Goal: Task Accomplishment & Management: Manage account settings

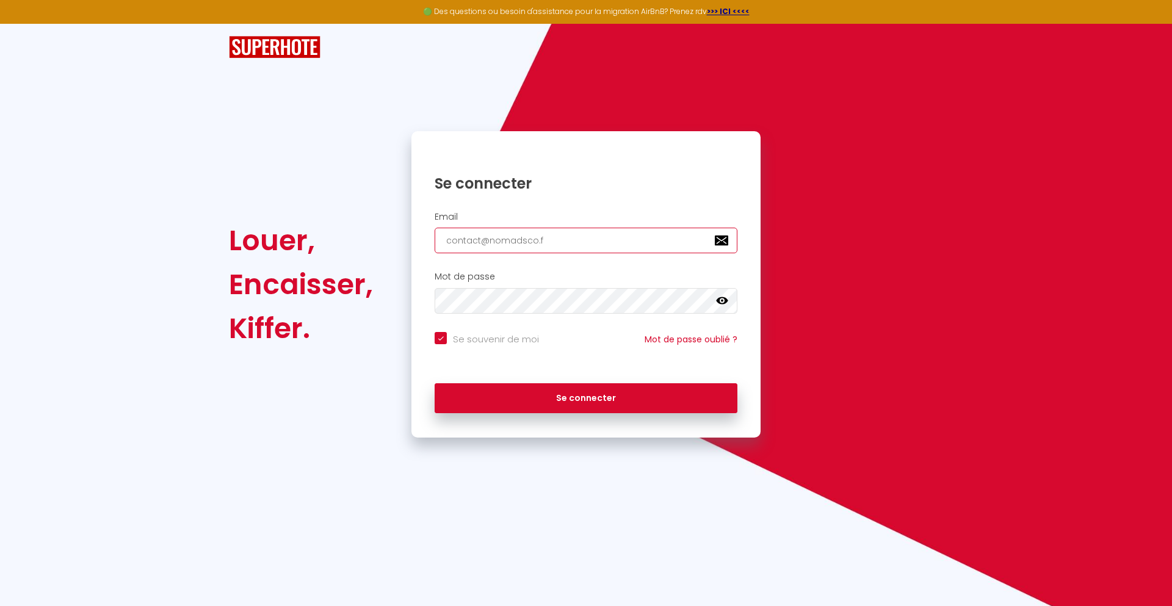
type input "[EMAIL_ADDRESS][DOMAIN_NAME]"
checkbox input "true"
type input "[EMAIL_ADDRESS][DOMAIN_NAME]"
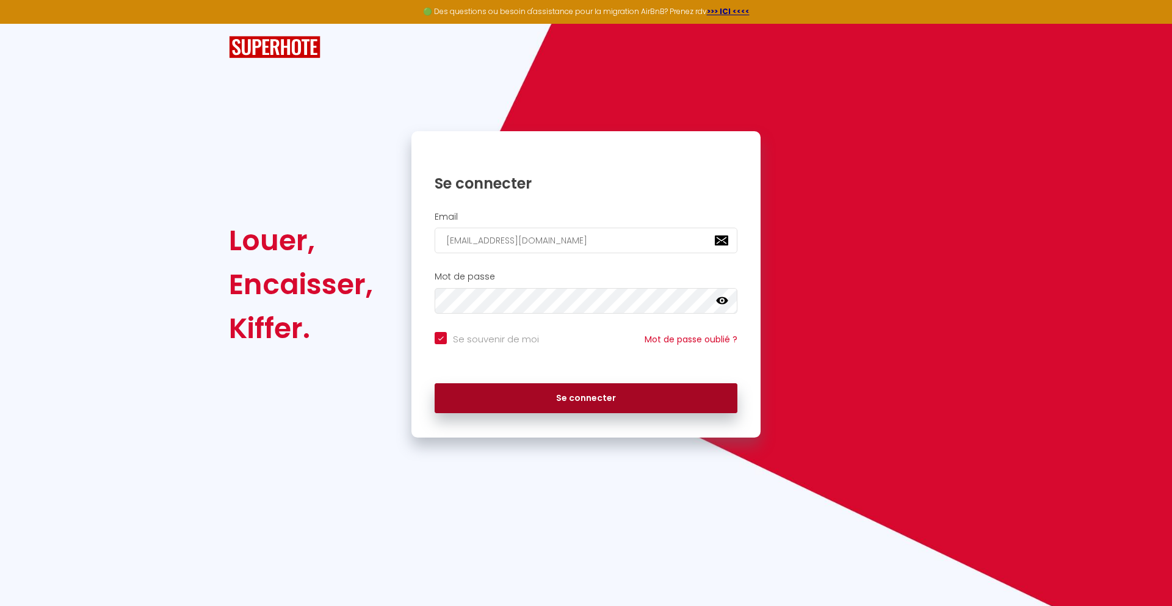
click at [586, 398] on button "Se connecter" at bounding box center [585, 398] width 303 height 31
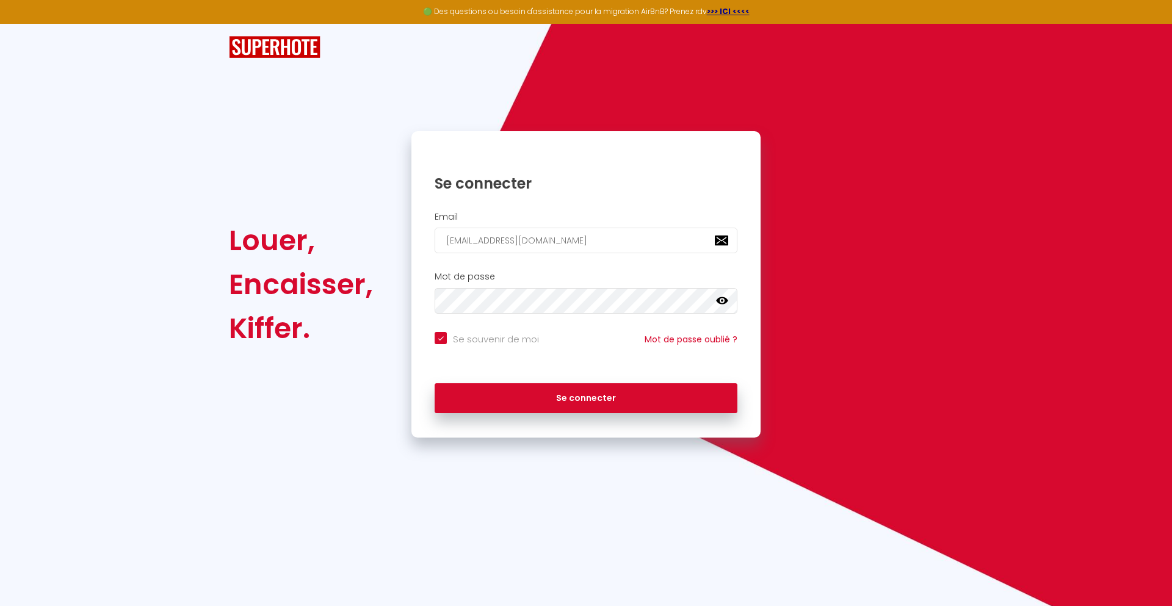
checkbox input "true"
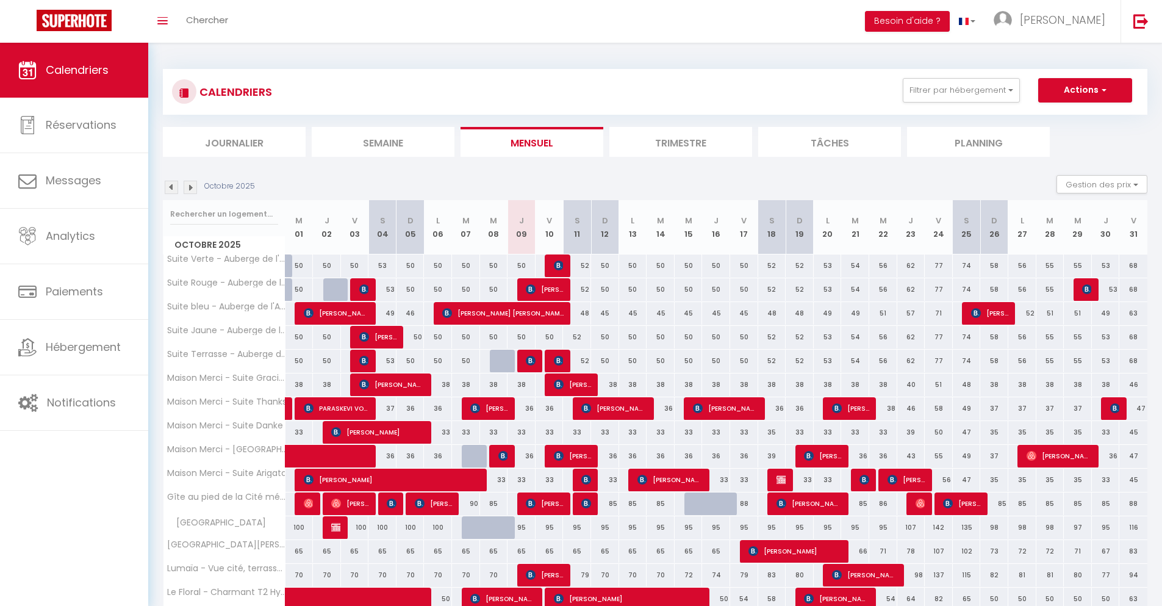
click at [234, 142] on li "Journalier" at bounding box center [234, 142] width 143 height 30
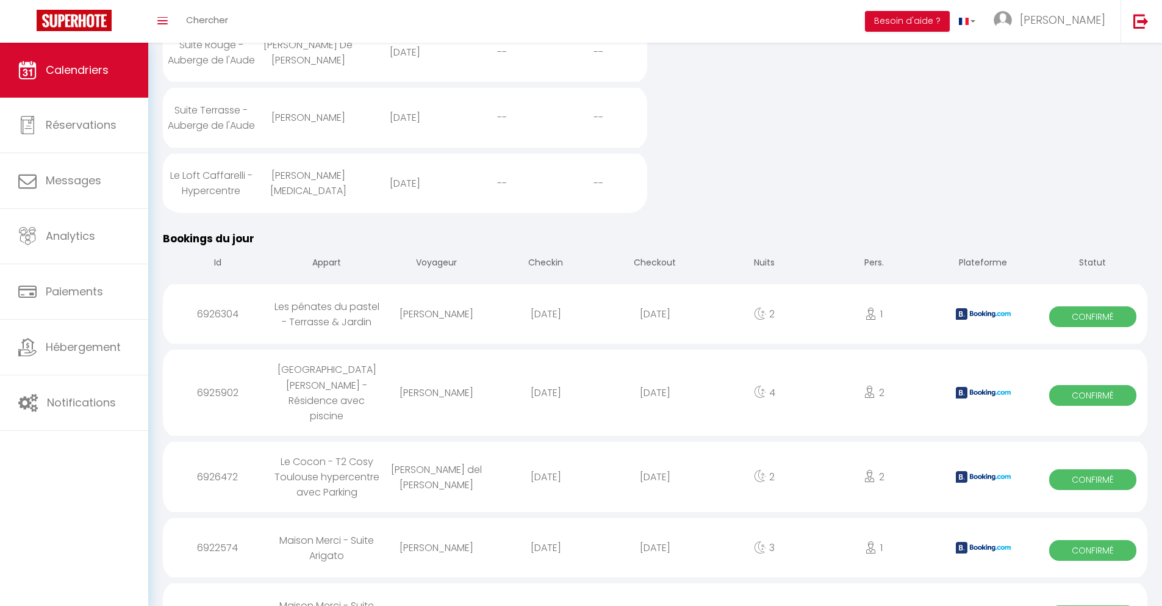
scroll to position [562, 0]
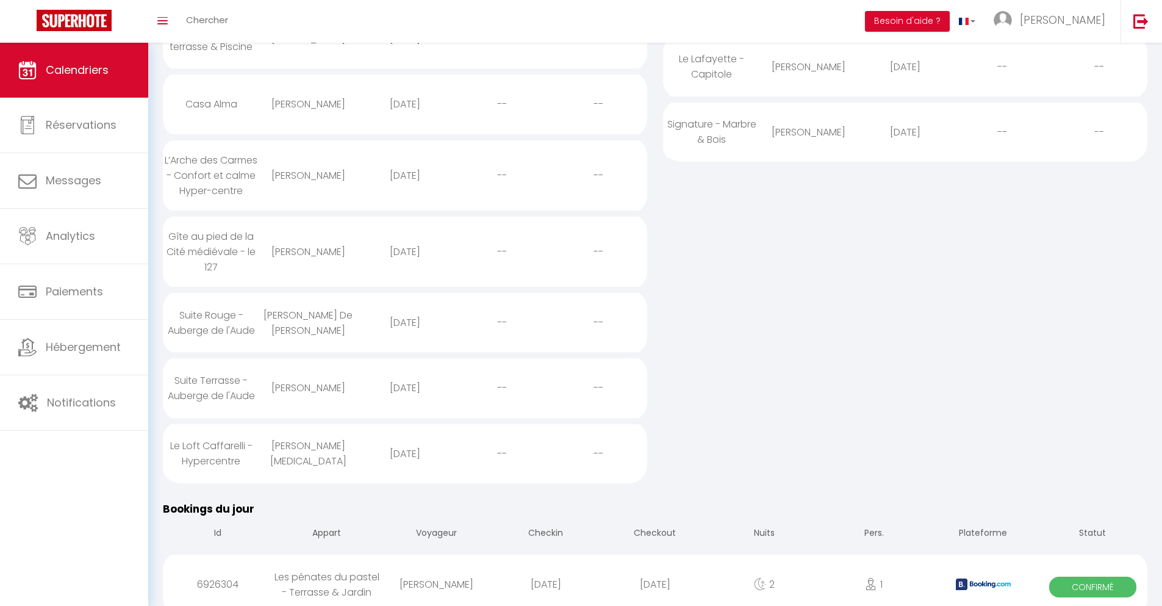
click at [655, 573] on div "[DATE]" at bounding box center [654, 584] width 109 height 40
select select "0"
select select "1"
select select
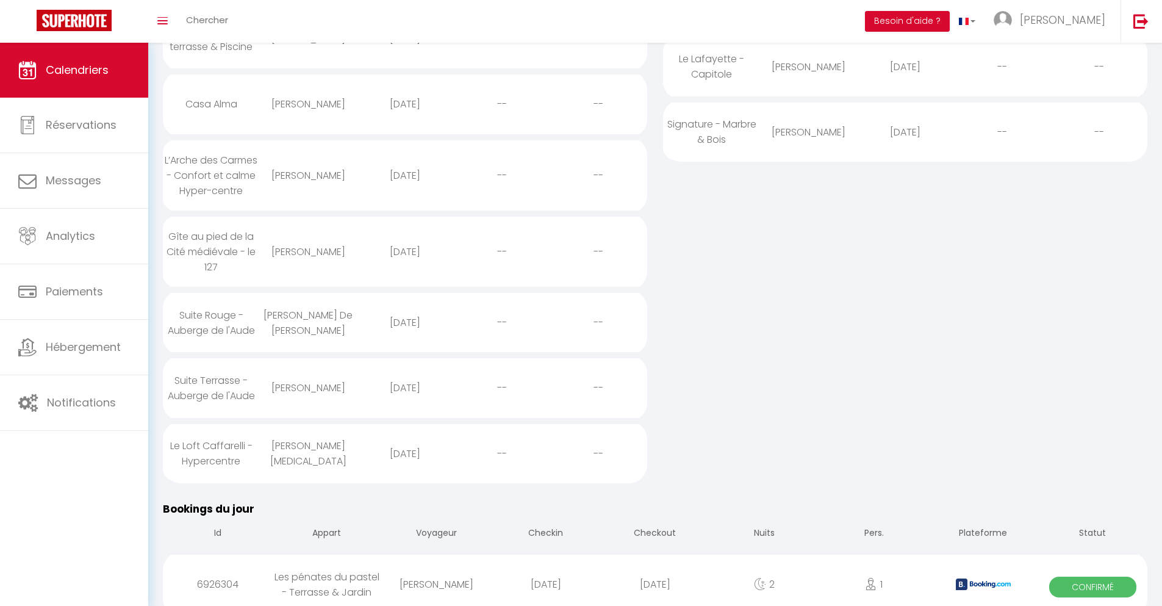
select select
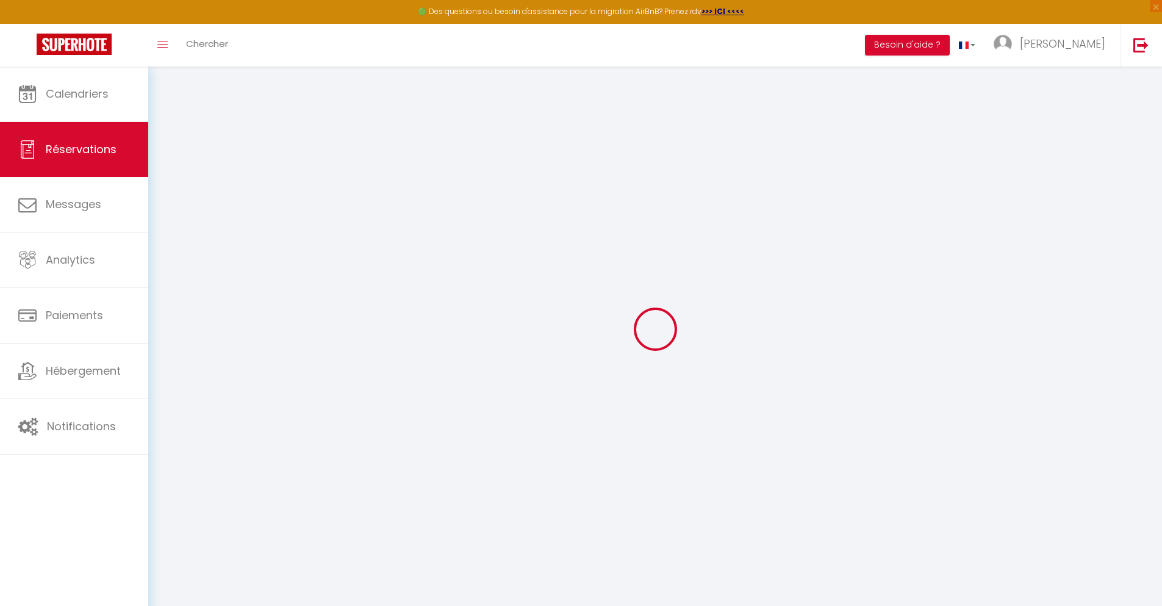
select select
checkbox input "false"
type textarea "** THIS RESERVATION HAS BEEN PRE-PAID ** Je voyage pour affaires et il est poss…"
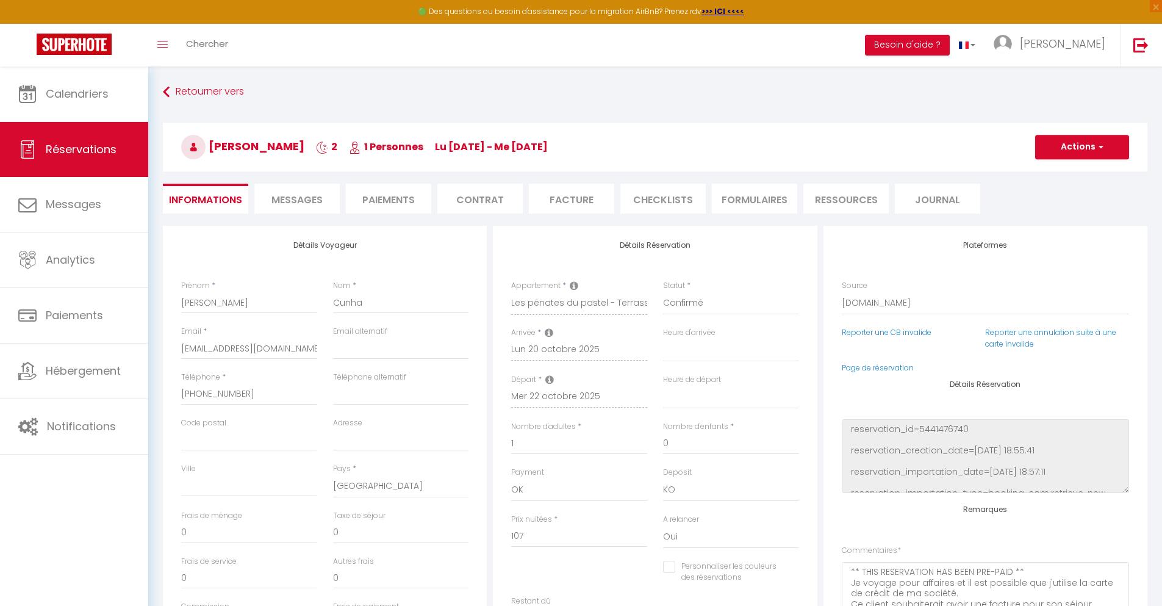
type input "24"
type input "4.9"
select select
checkbox input "false"
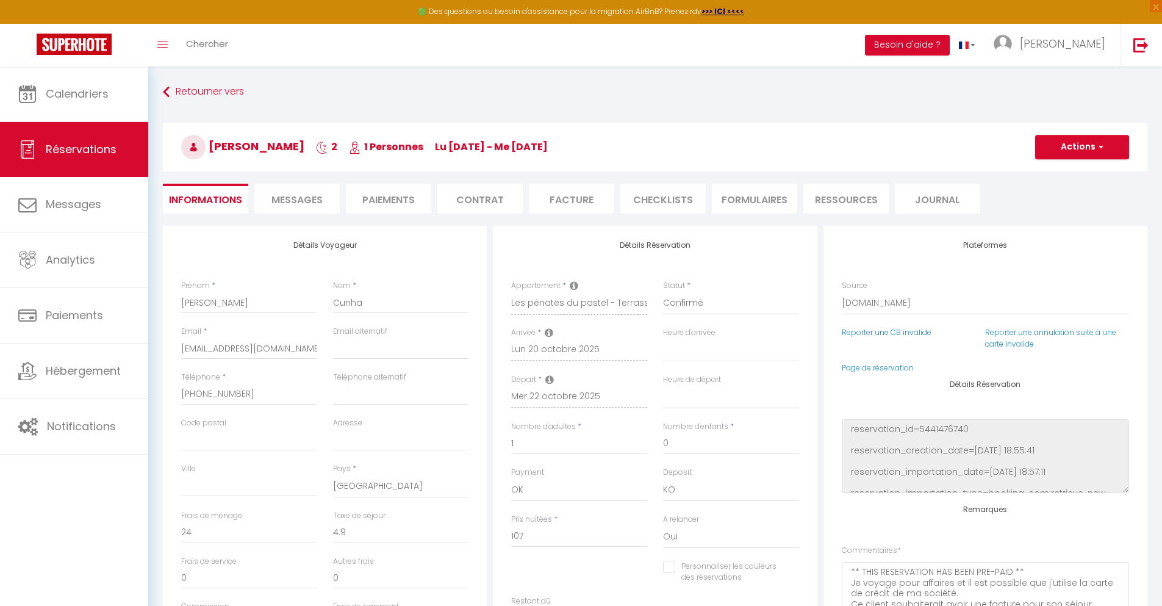
select select
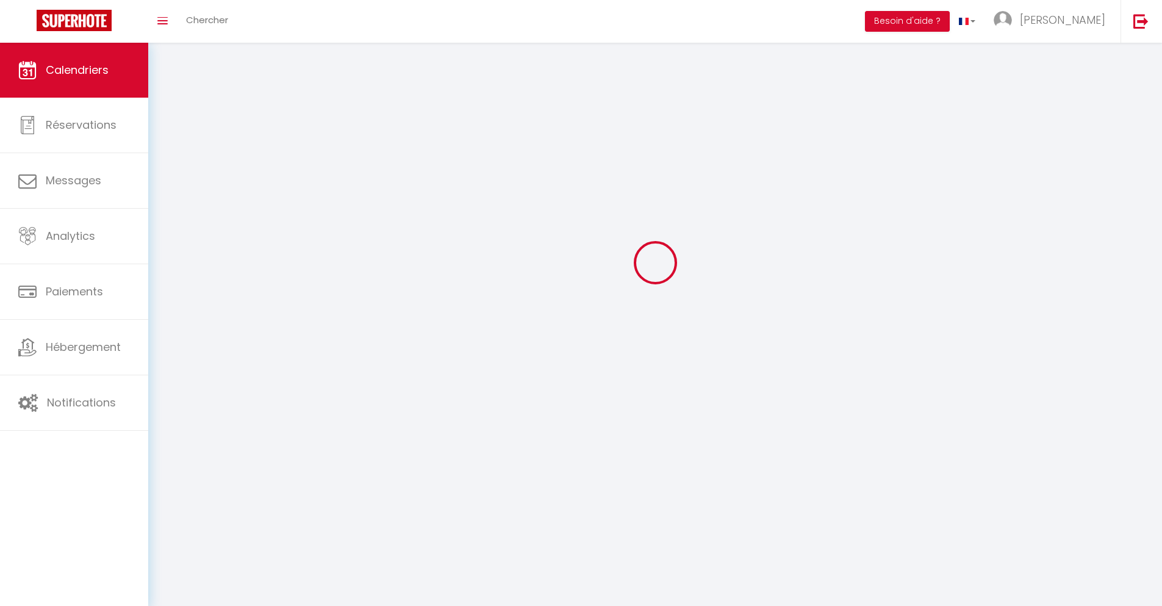
scroll to position [67, 0]
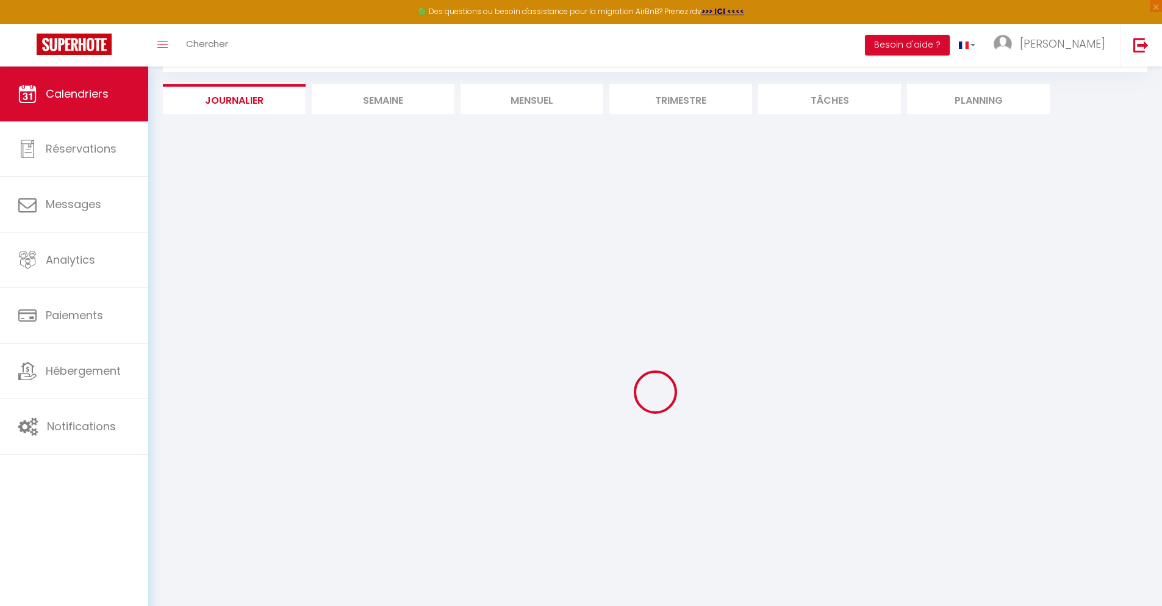
select select
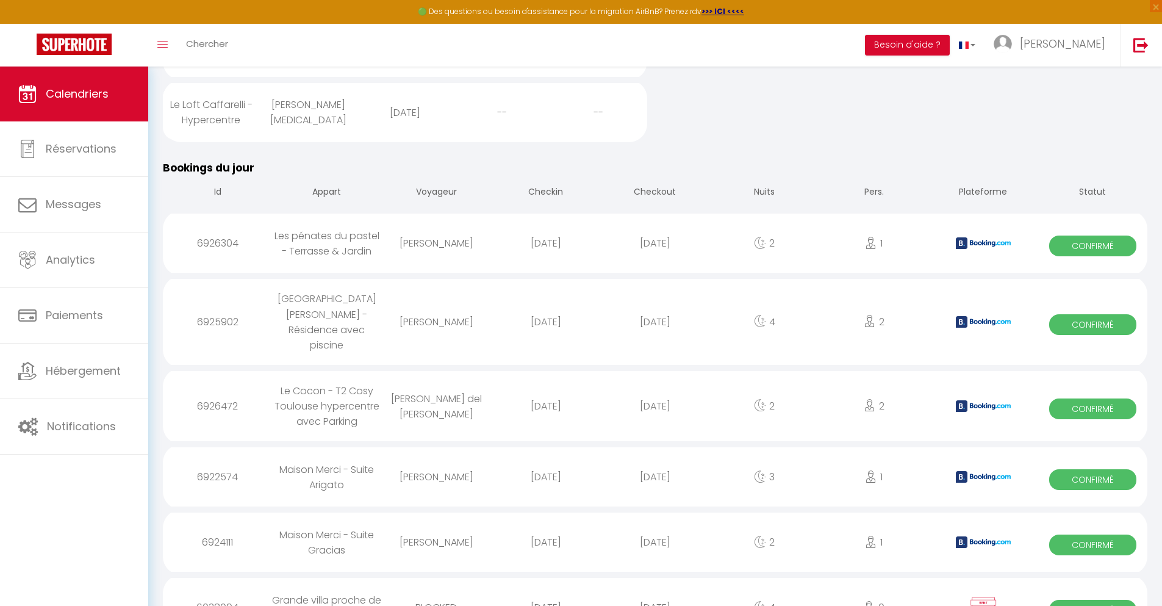
scroll to position [663, 0]
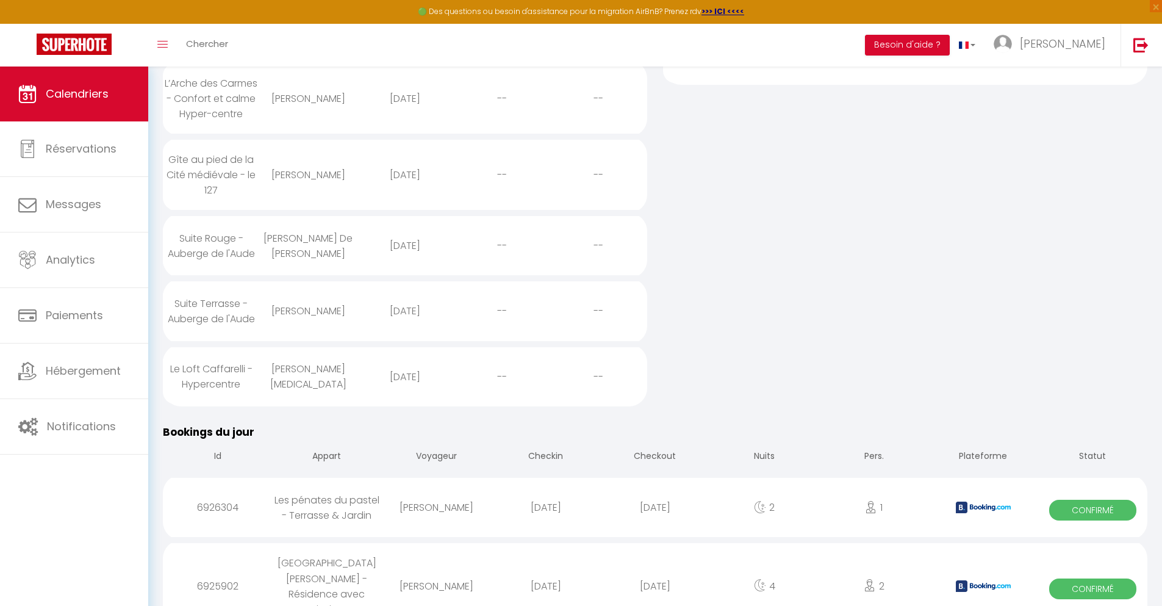
click at [655, 567] on div "[DATE]" at bounding box center [654, 586] width 109 height 40
select select "0"
select select "1"
select select
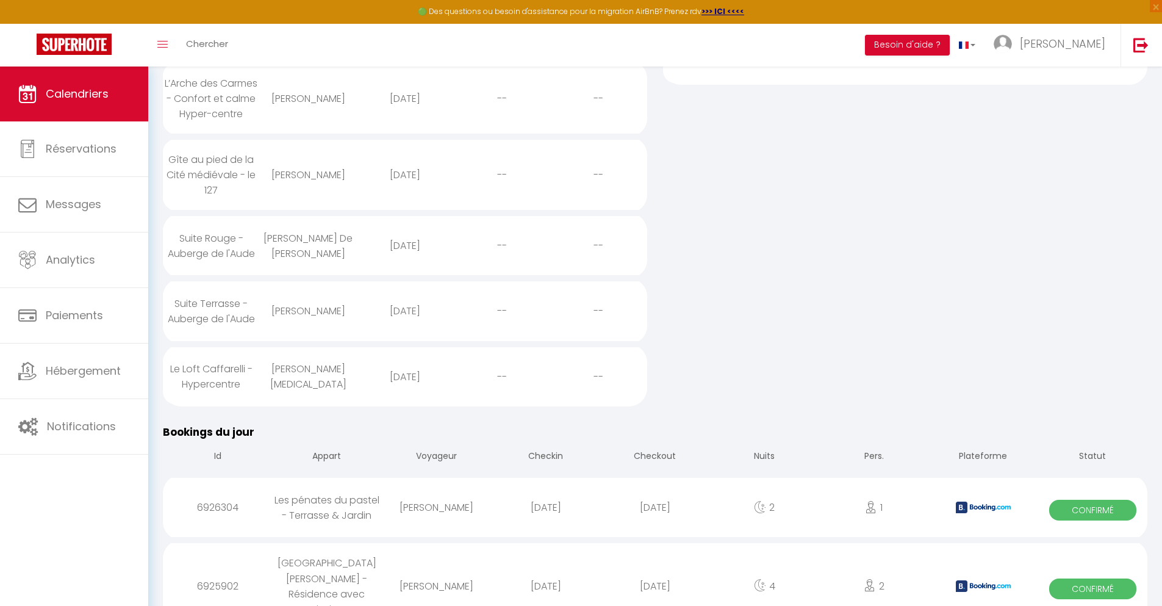
select select
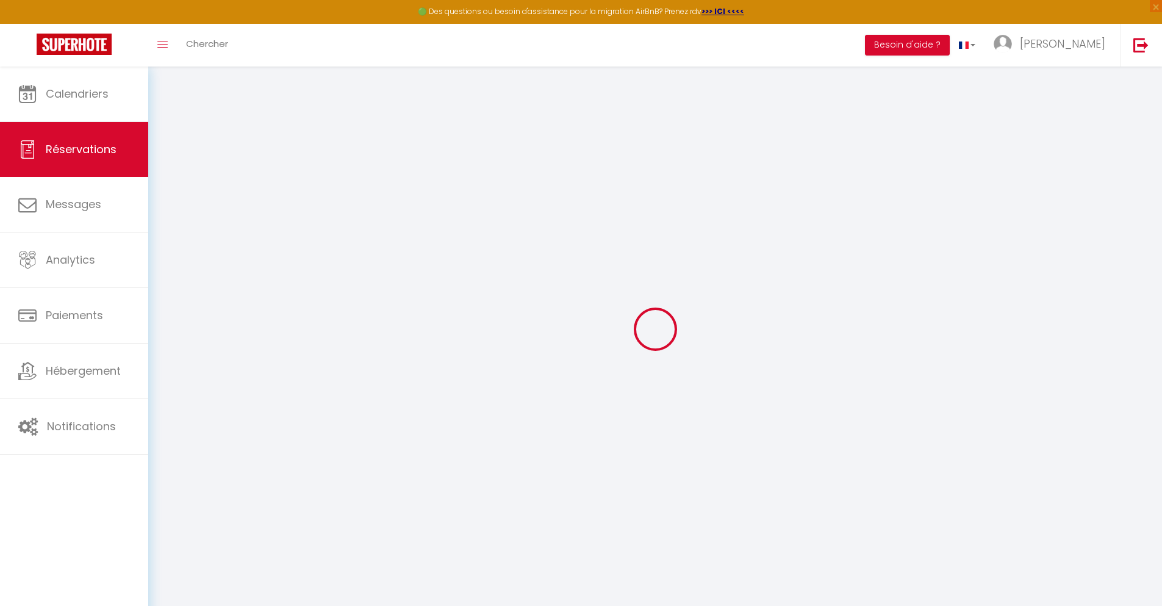
type input "Emmanuelle"
type input "[PERSON_NAME]"
type input "[EMAIL_ADDRESS][DOMAIN_NAME]"
type input "[PHONE_NUMBER]"
select select "FR"
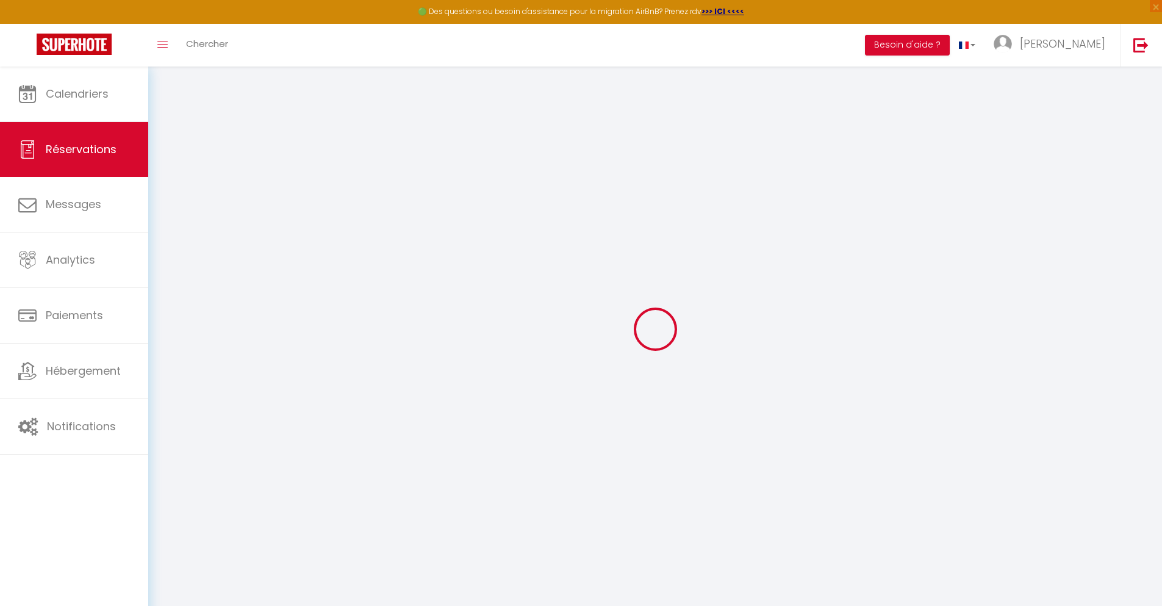
type input "54.52"
type input "4.74"
select select "31739"
select select "1"
select select
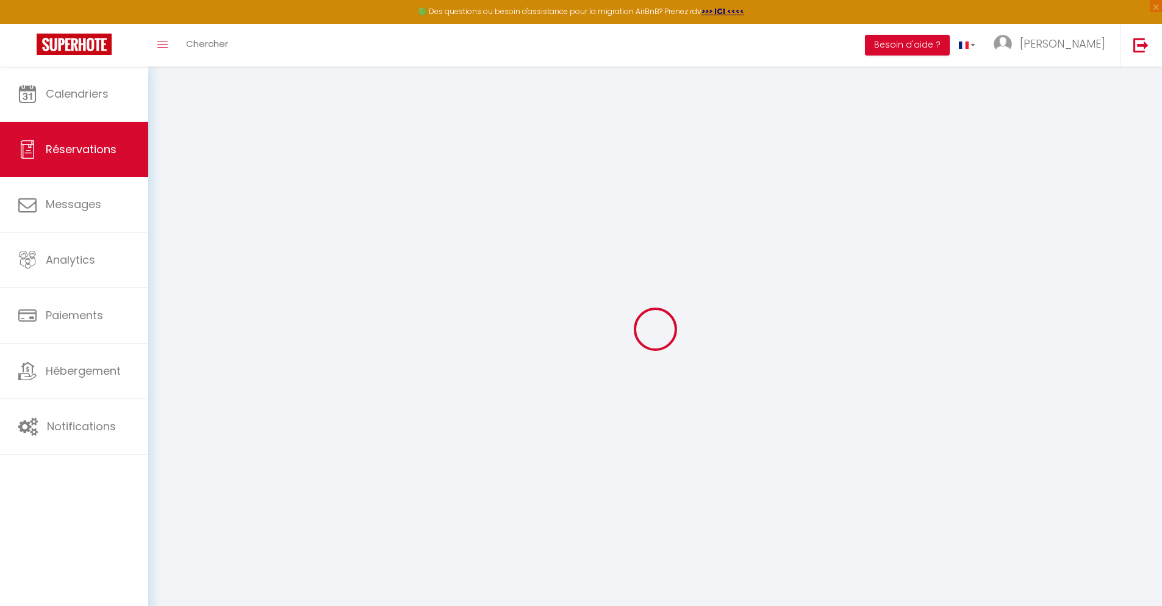
select select
type input "2"
select select "12"
select select
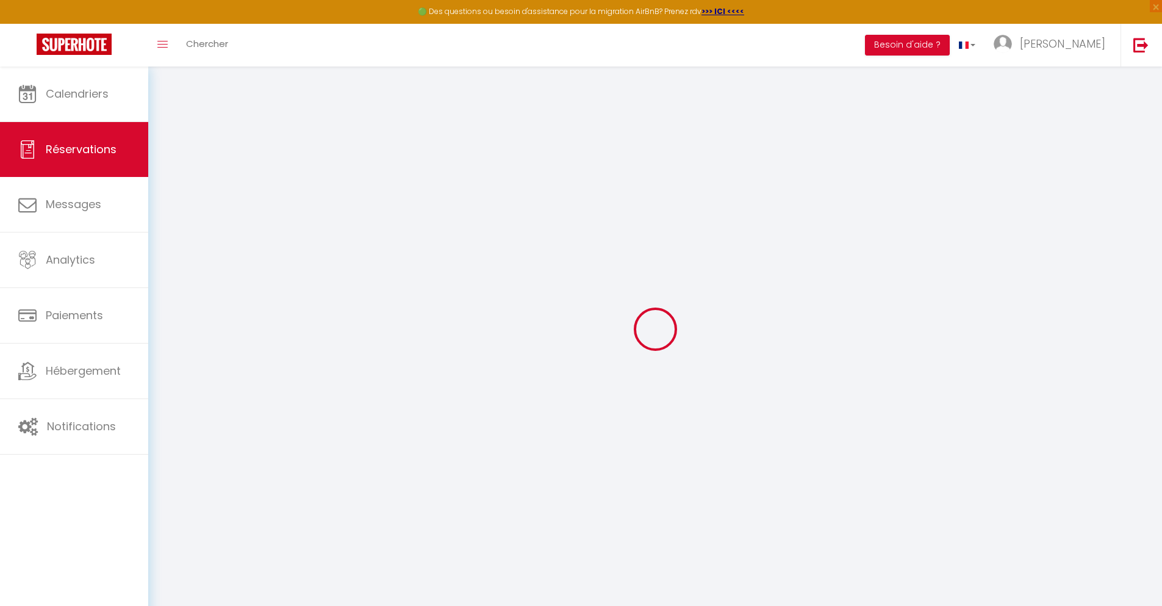
type input "272.7"
checkbox input "false"
type input "0"
select select "2"
type input "0"
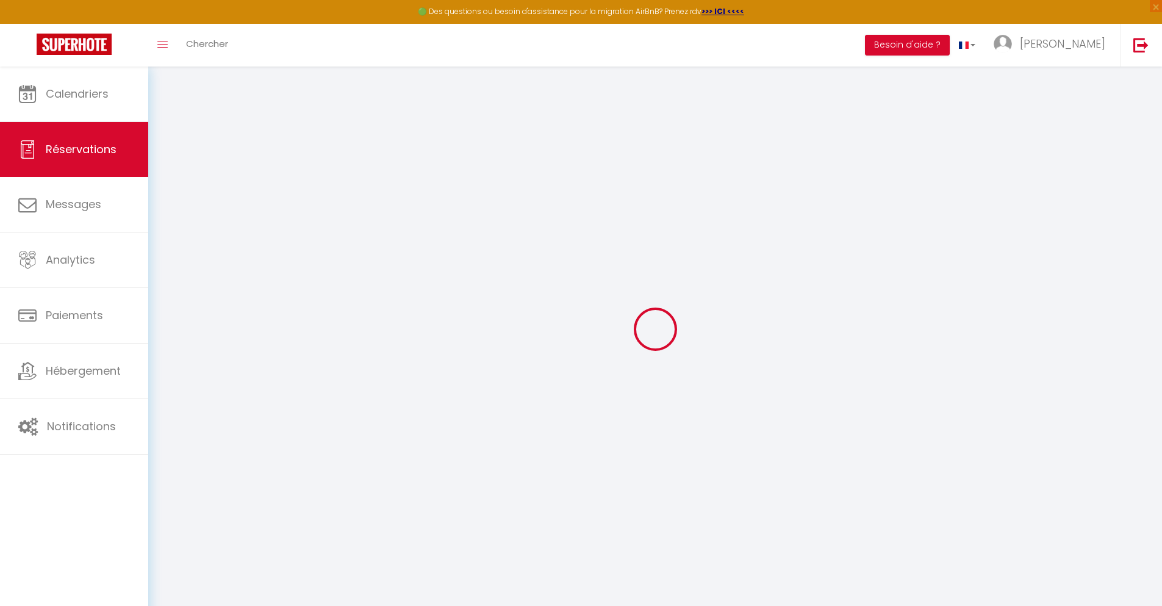
type input "0"
select select
select select "14"
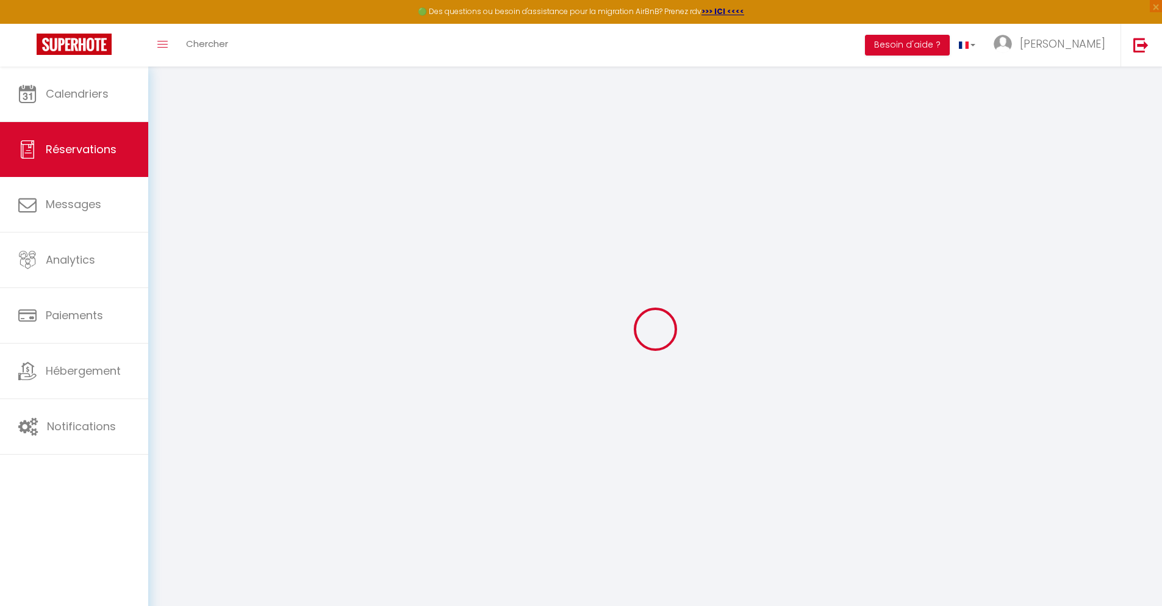
checkbox input "false"
select select
checkbox input "false"
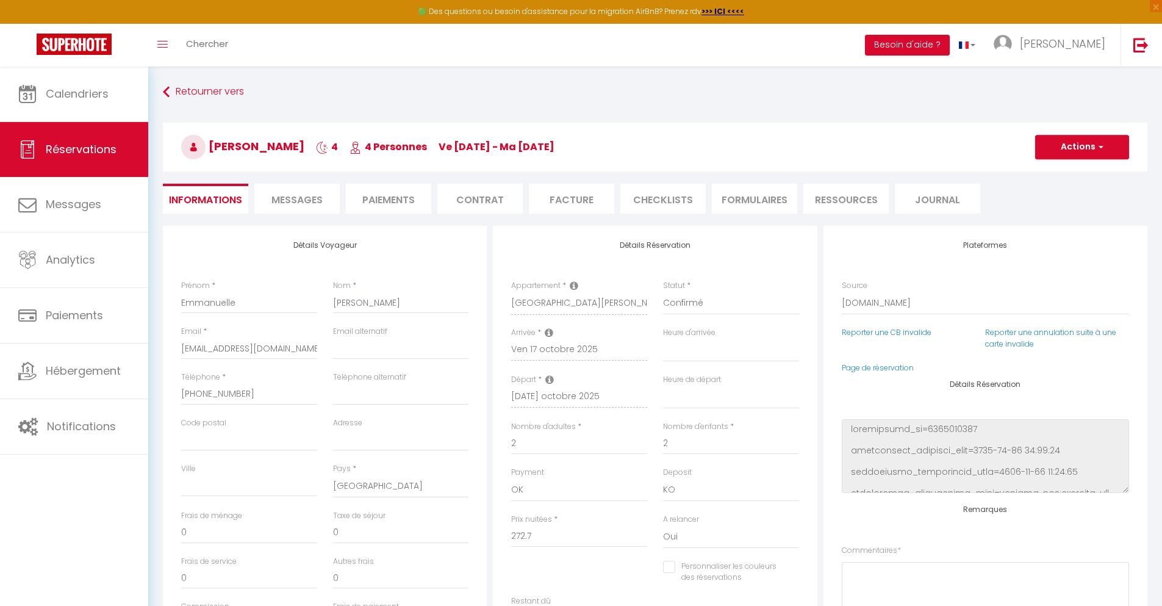
select select
checkbox input "false"
type textarea "** THIS RESERVATION HAS BEEN PRE-PAID ** Reservation has a cancellation grace p…"
type input "48"
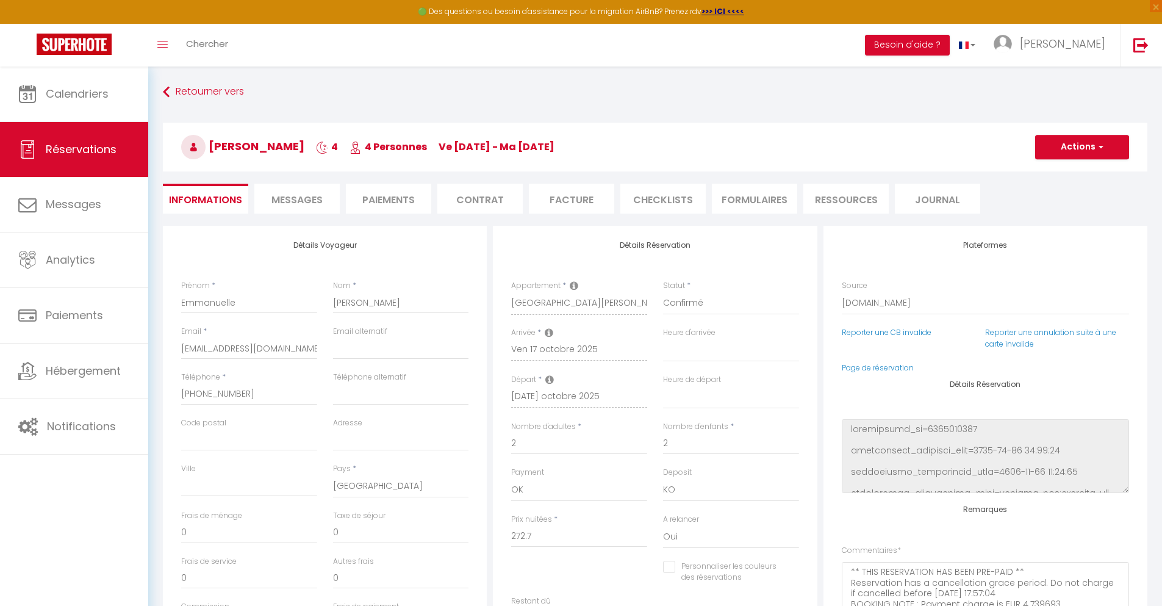
type input "17.85"
select select
checkbox input "false"
select select
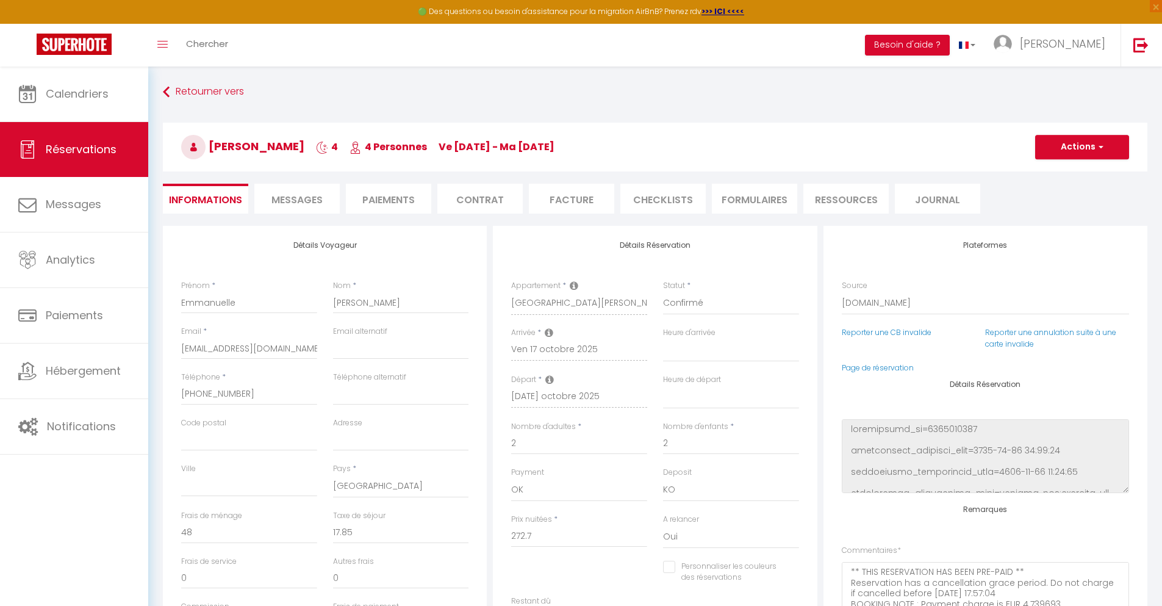
select select
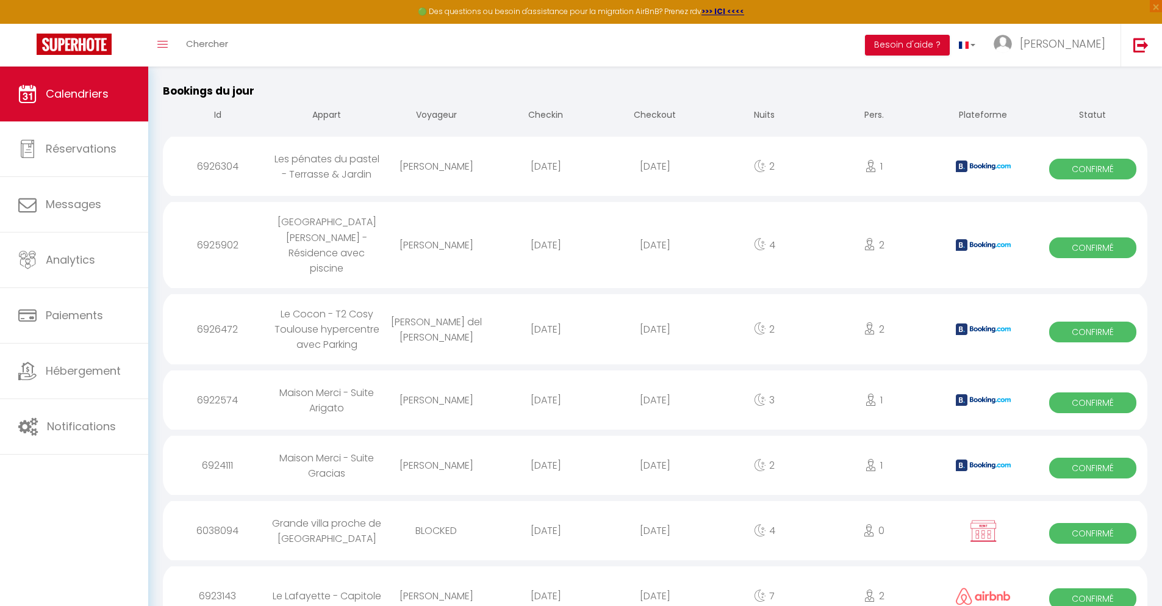
scroll to position [739, 0]
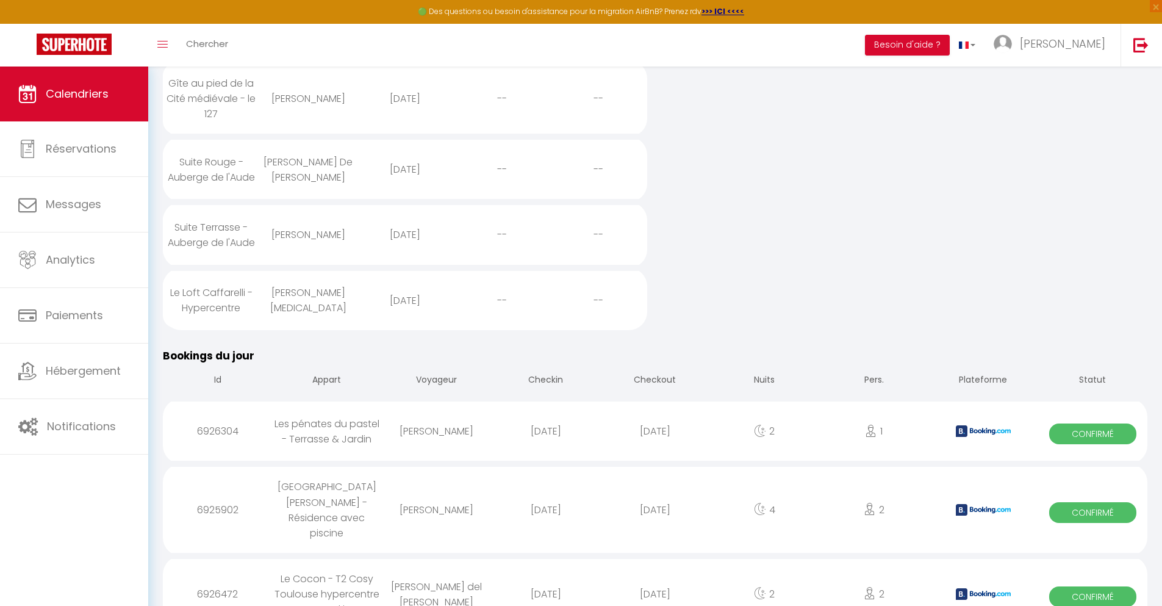
click at [655, 574] on div "[DATE]" at bounding box center [654, 594] width 109 height 40
select select "0"
select select "1"
select select
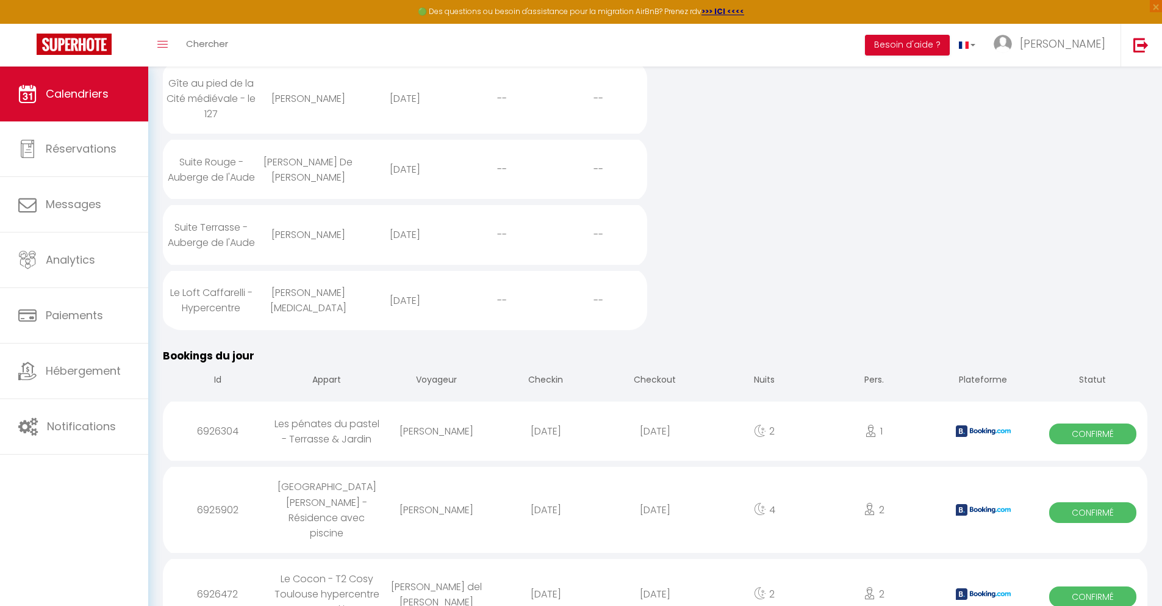
select select
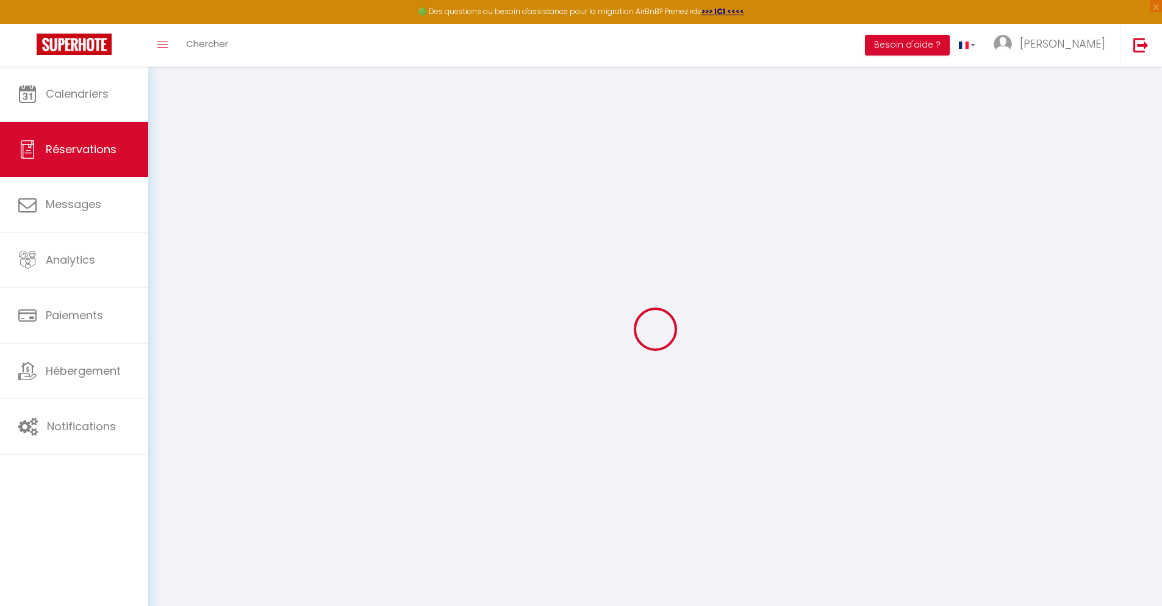
select select
checkbox input "false"
type textarea "** THIS RESERVATION HAS BEEN PRE-PAID ** Reservation has a cancellation grace p…"
type input "40"
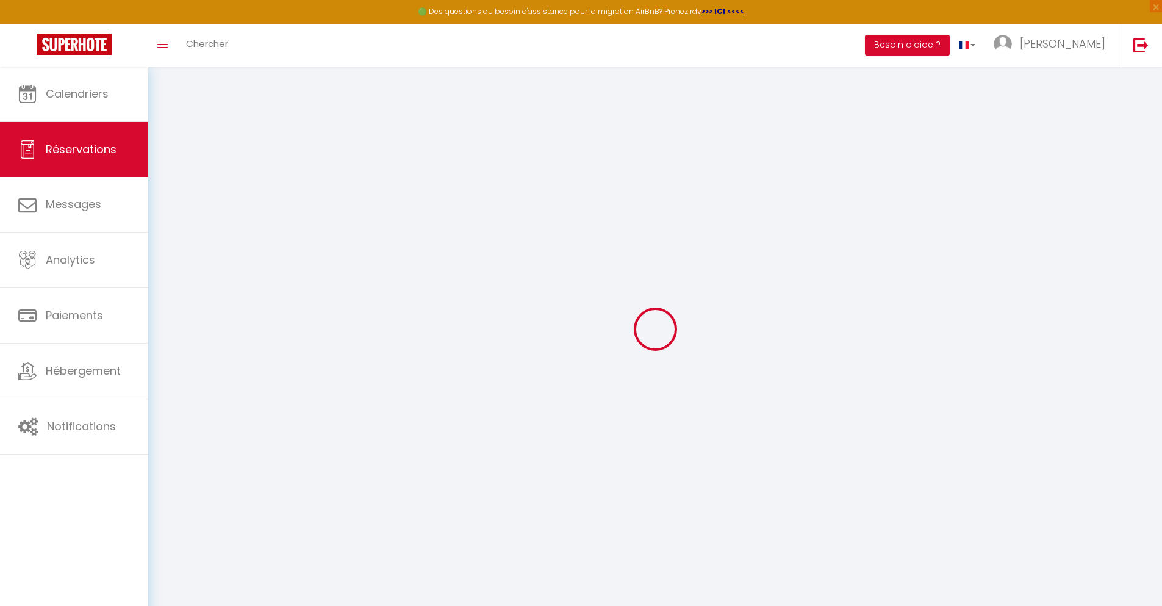
type input "7.05"
select select
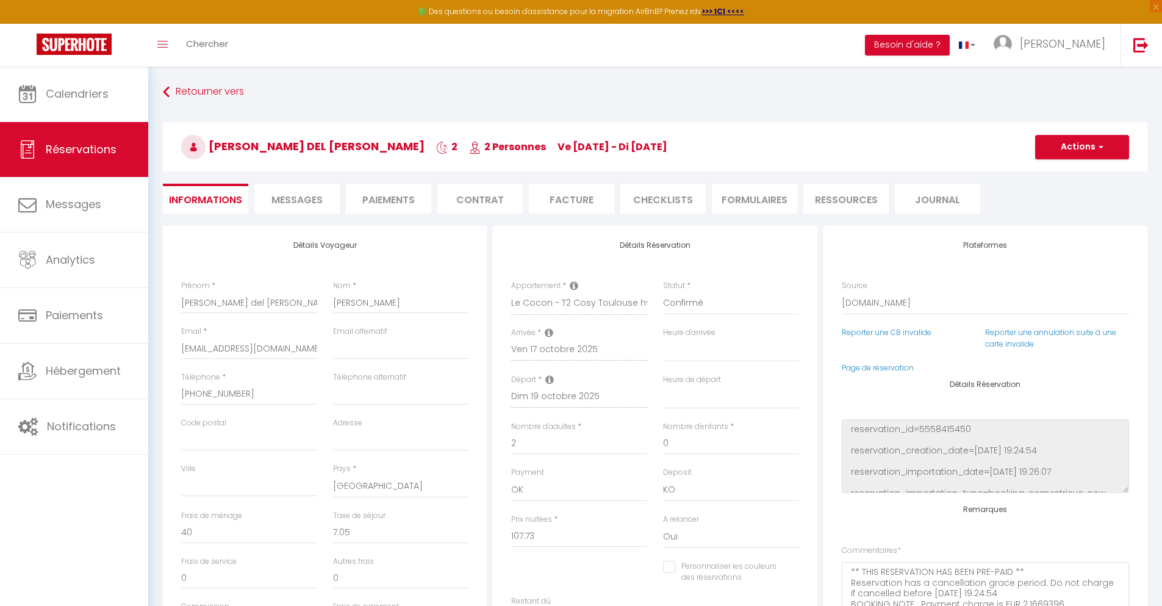
checkbox input "false"
select select
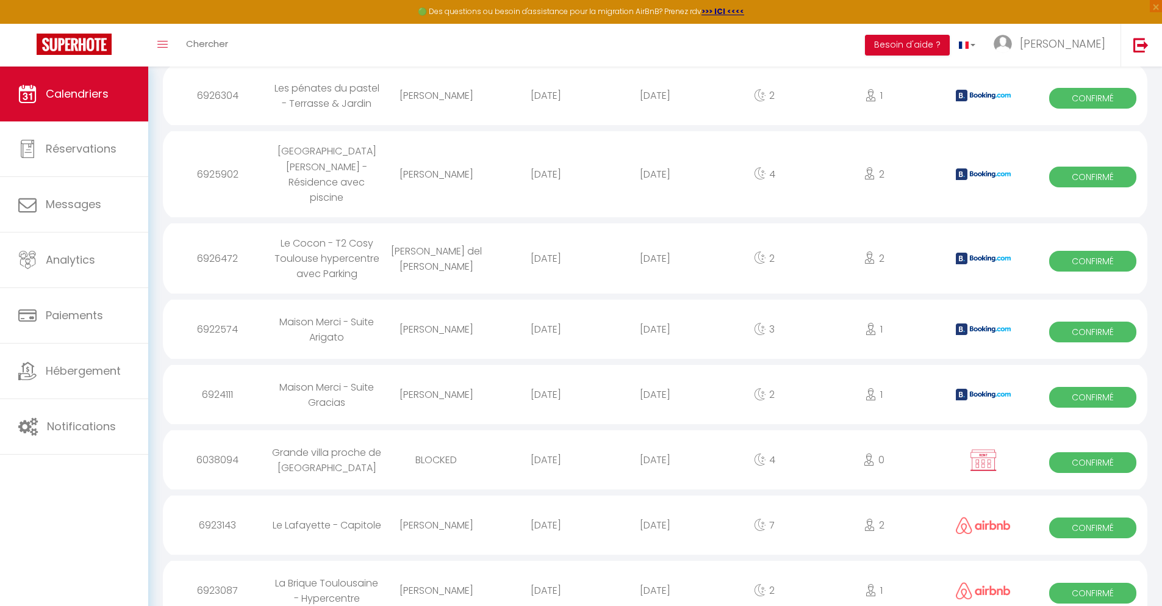
scroll to position [804, 0]
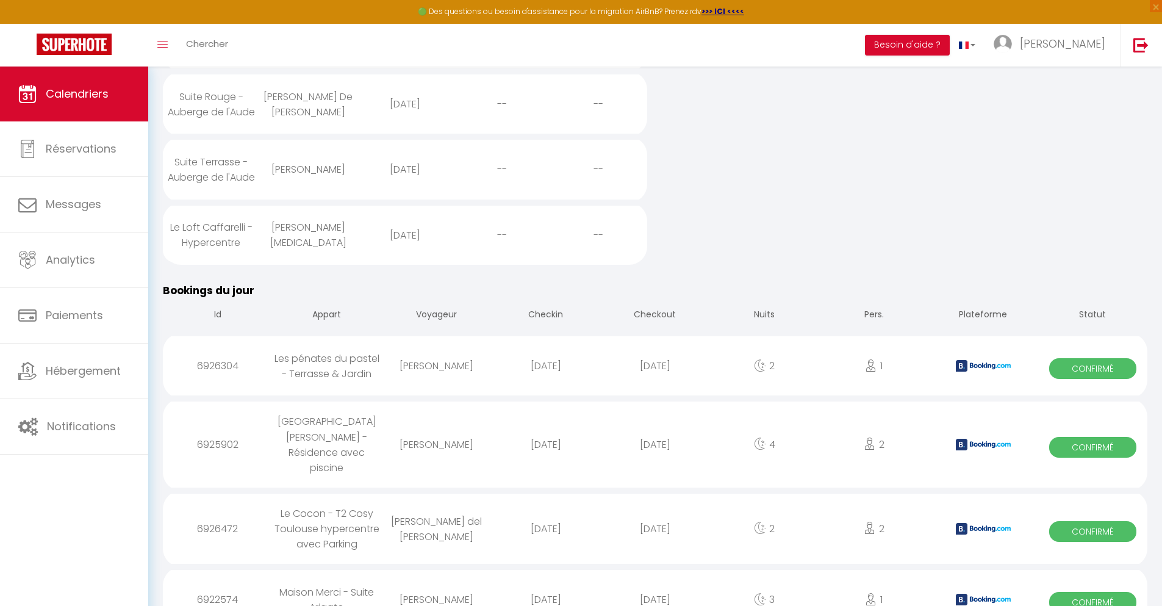
click at [655, 580] on div "[DATE]" at bounding box center [654, 600] width 109 height 40
select select "0"
select select "1"
select select
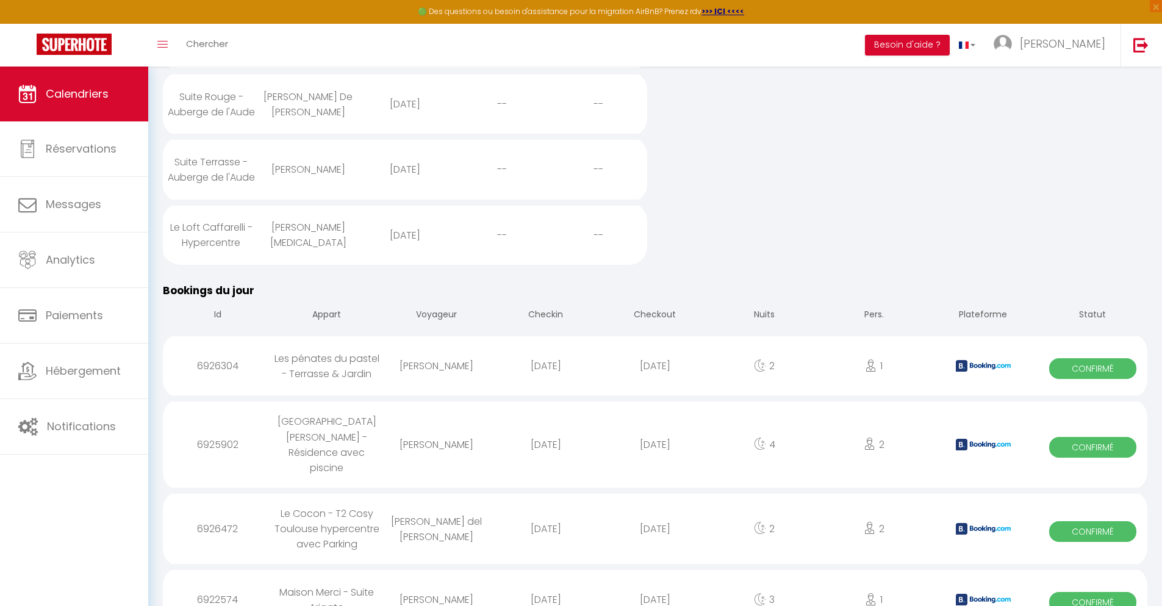
select select
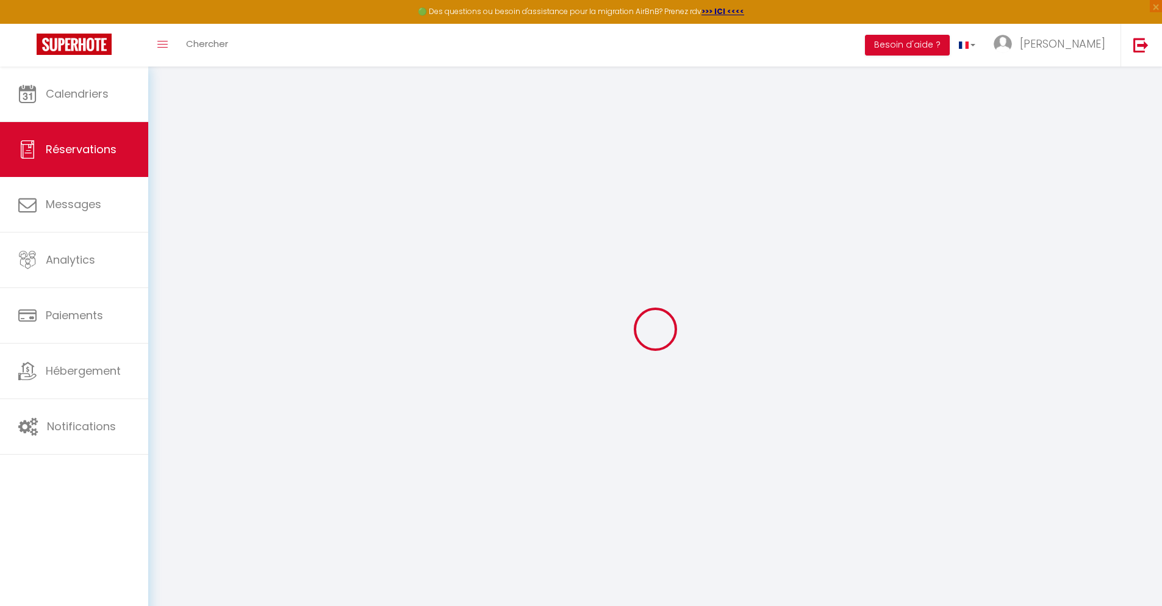
select select
checkbox input "false"
select select
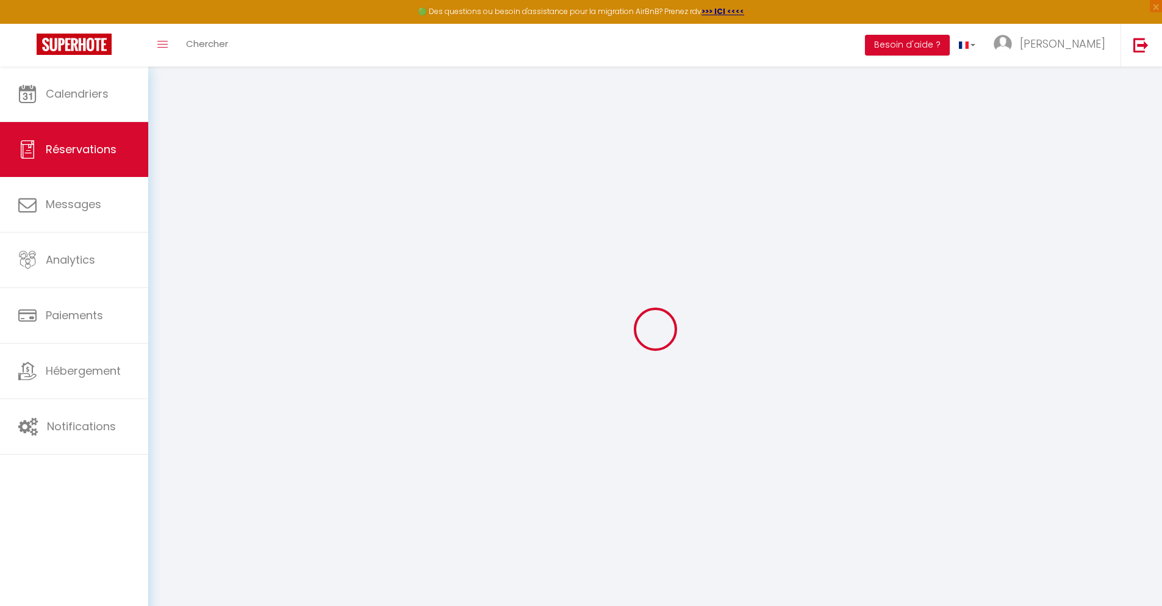
checkbox input "false"
type textarea "** THIS RESERVATION HAS BEEN PRE-PAID ** Reservation has a cancellation grace p…"
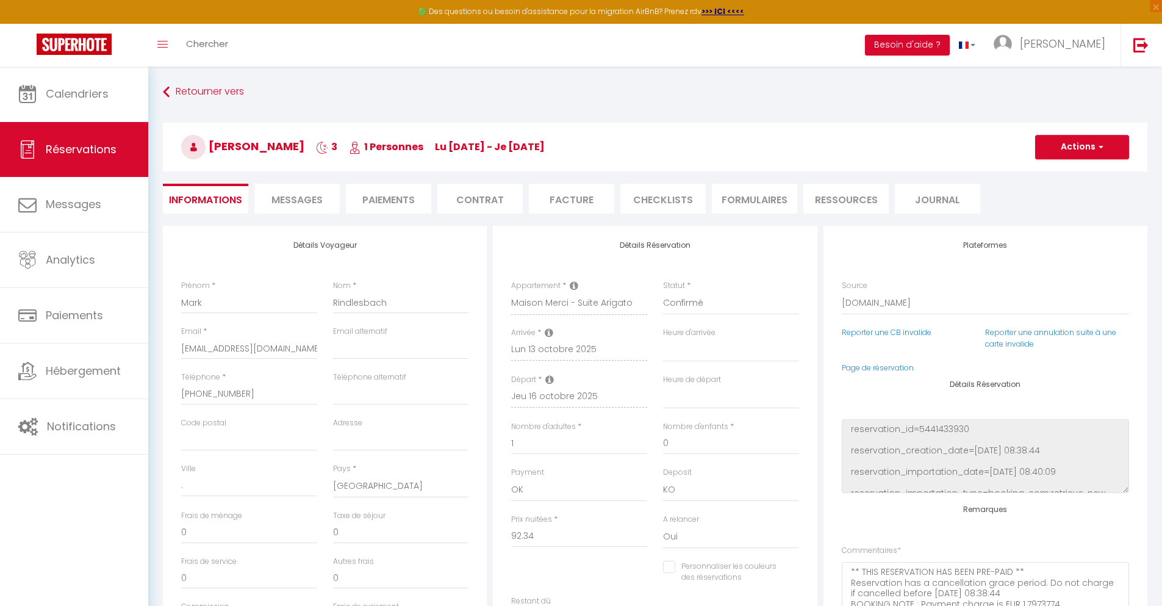
type input "30"
type input "6.04"
select select
checkbox input "false"
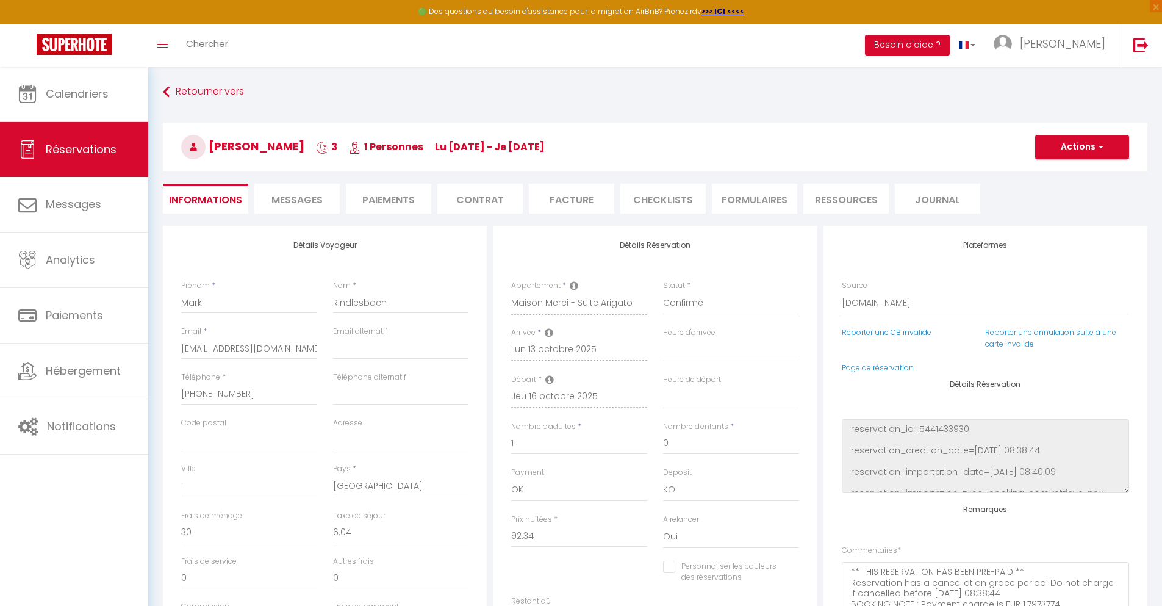
select select
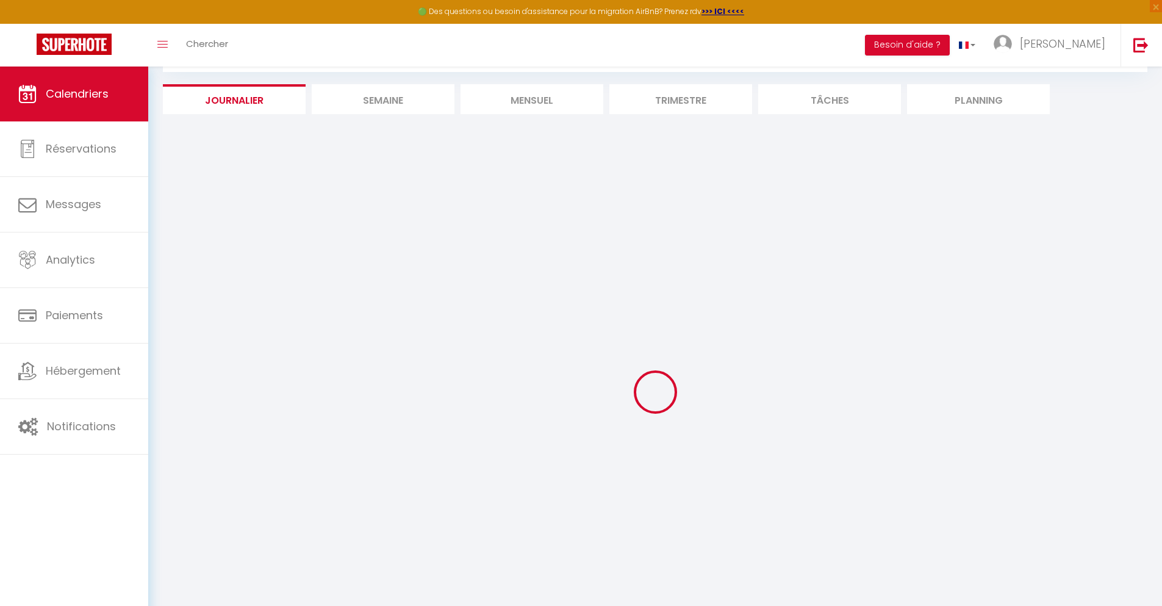
select select
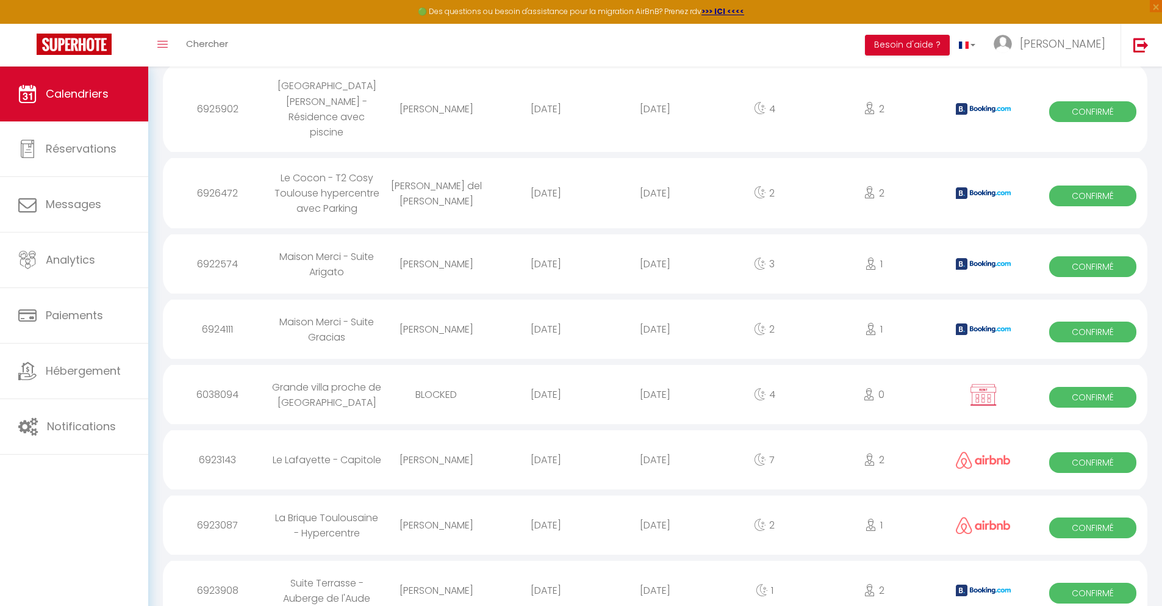
scroll to position [870, 0]
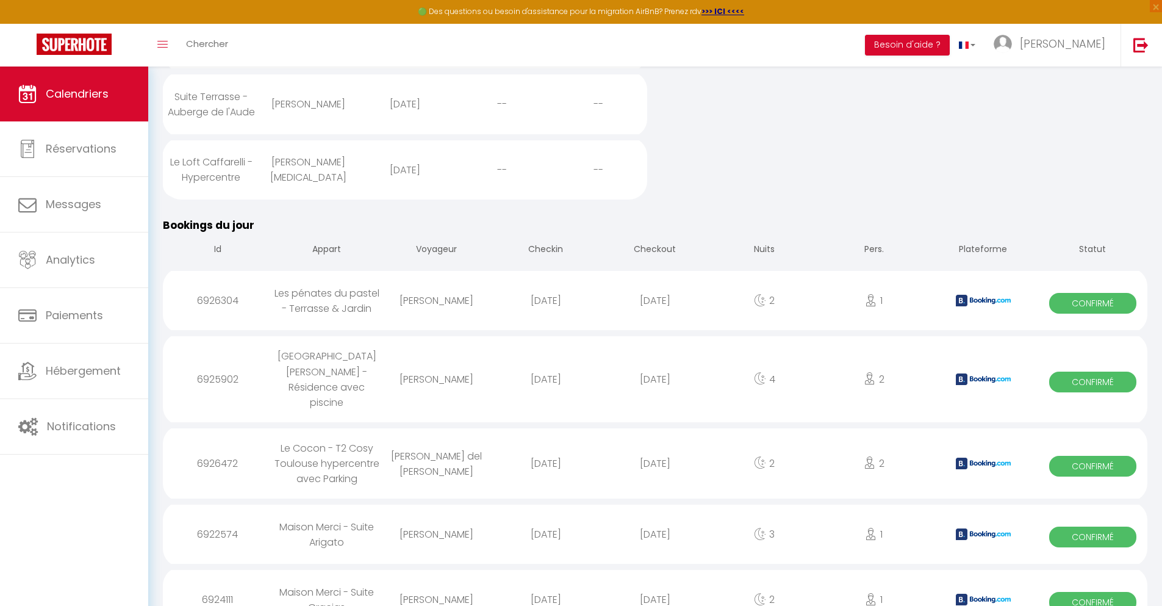
click at [655, 580] on div "[DATE]" at bounding box center [654, 600] width 109 height 40
select select "0"
select select "1"
select select
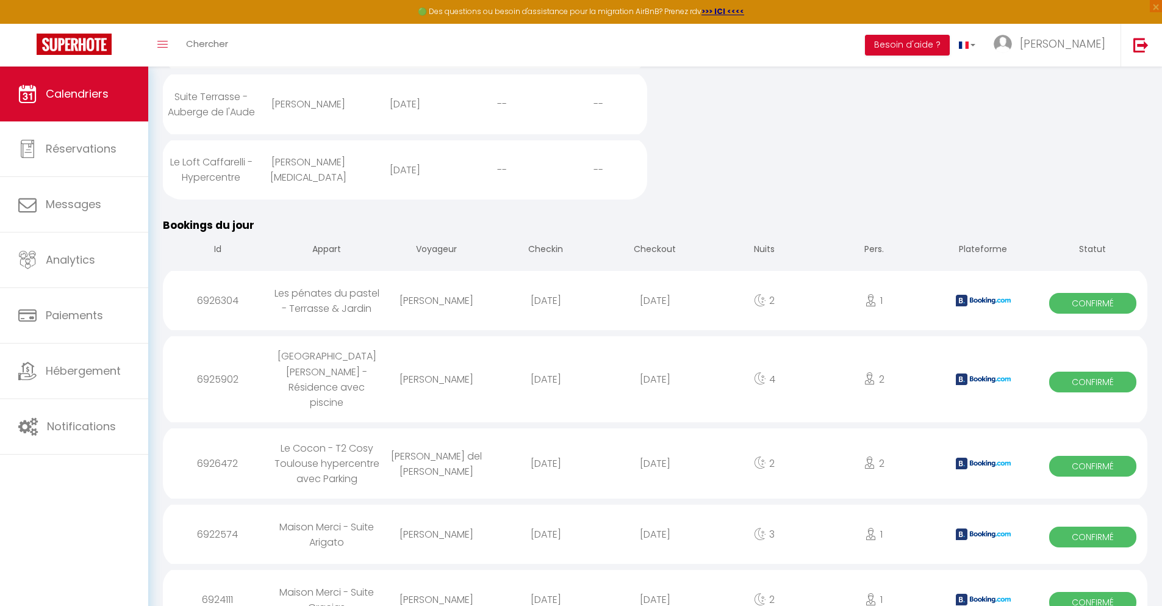
select select
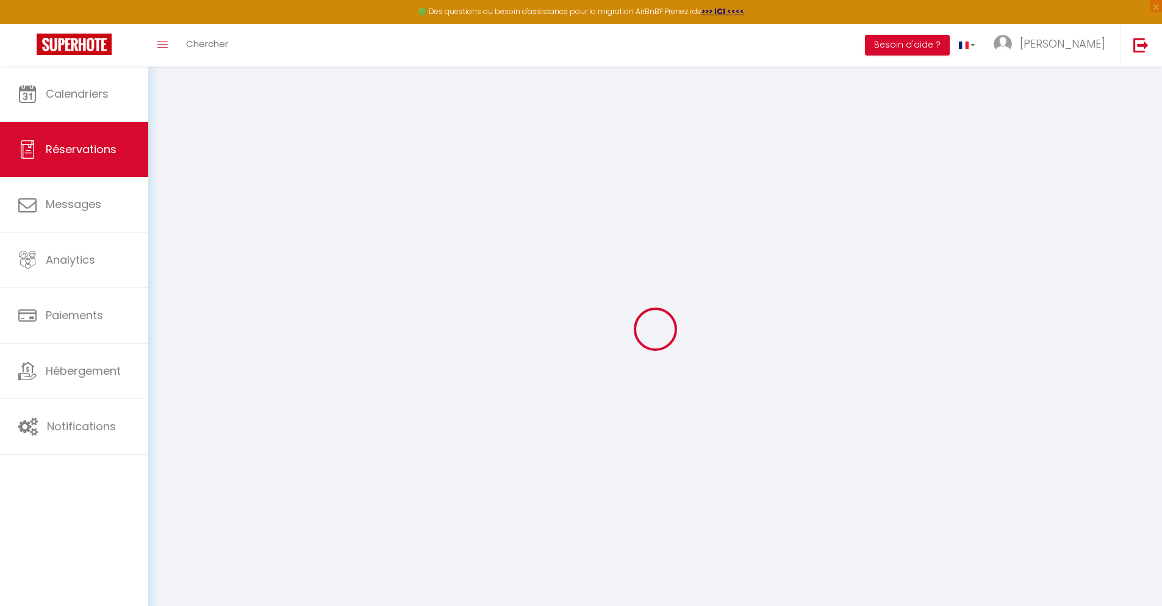
select select
checkbox input "false"
select select
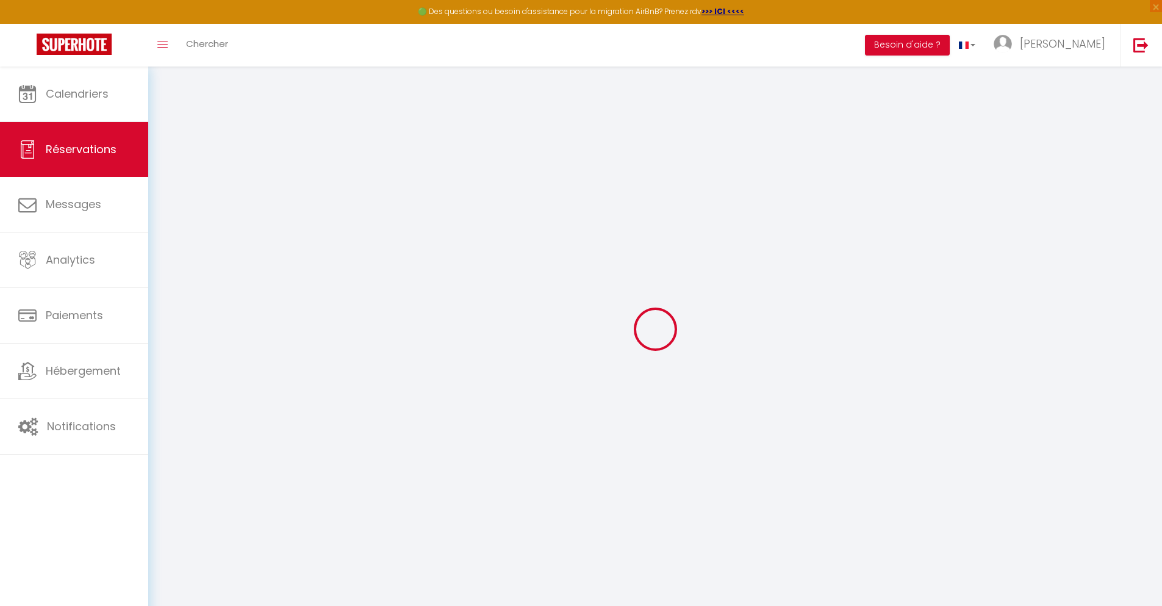
checkbox input "false"
type textarea "** THIS RESERVATION HAS BEEN PRE-PAID ** BOOKING NOTE : Payment charge is EUR 1…"
type input "30"
type input "5.18"
select select
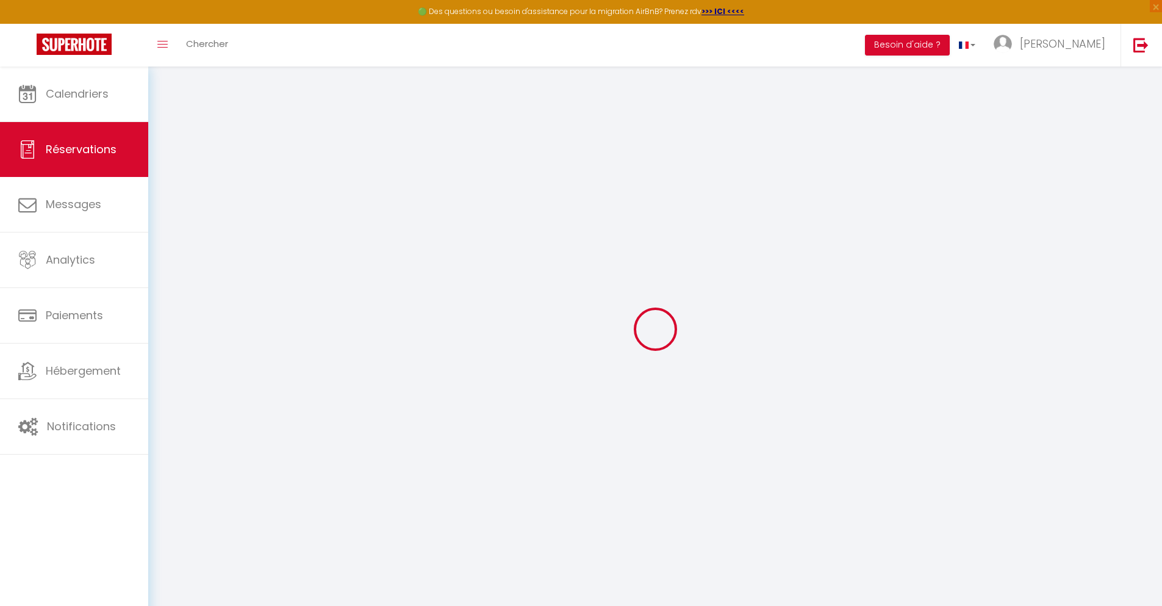
select select
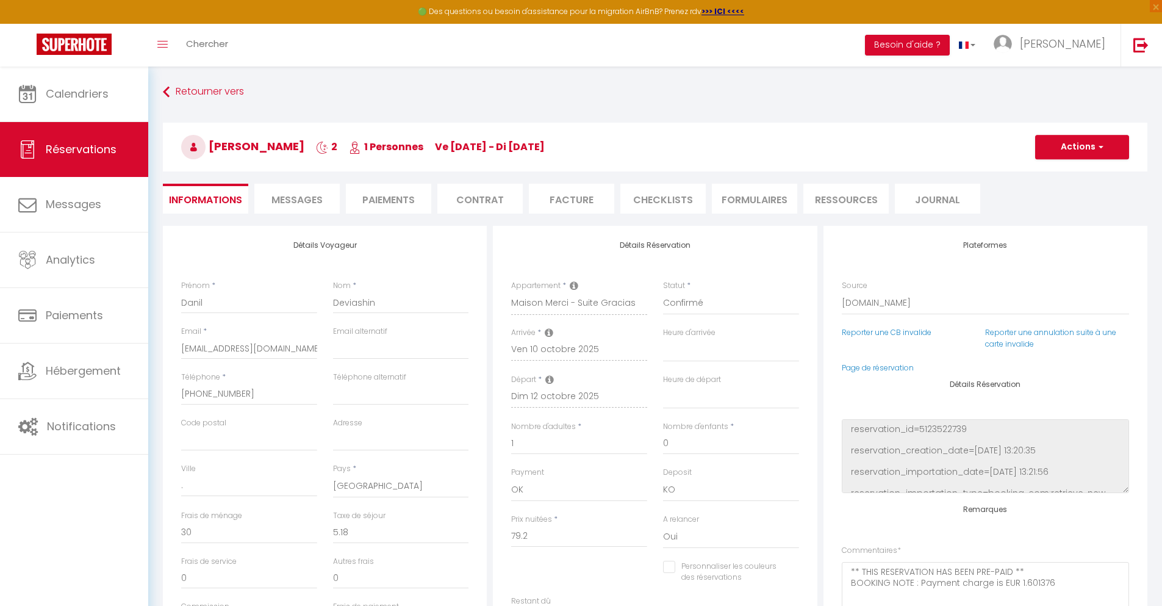
checkbox input "false"
select select
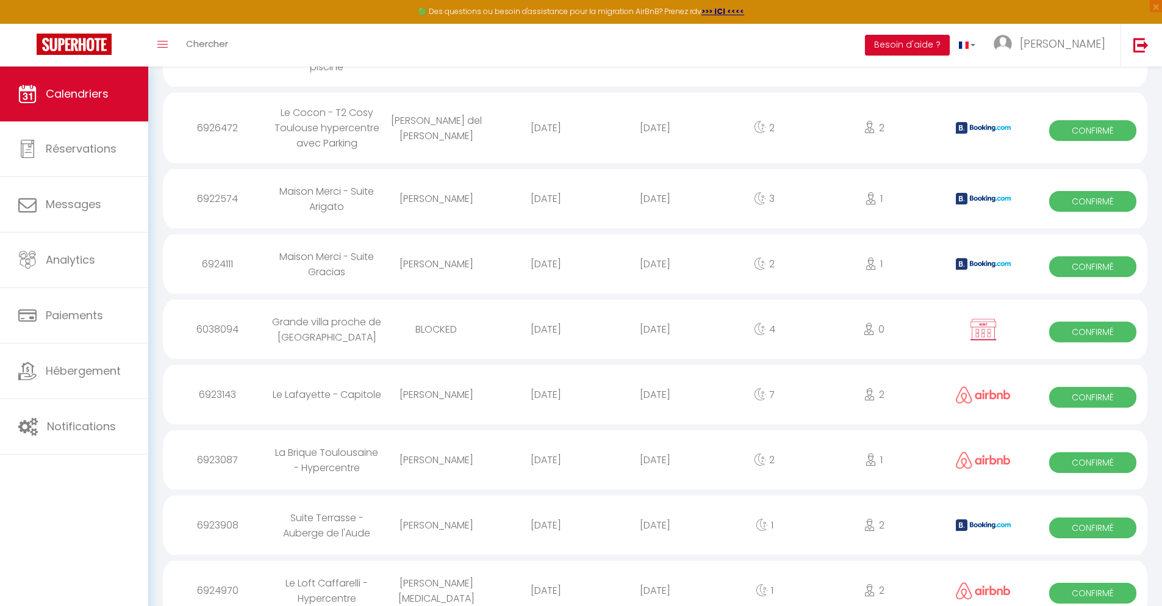
scroll to position [935, 0]
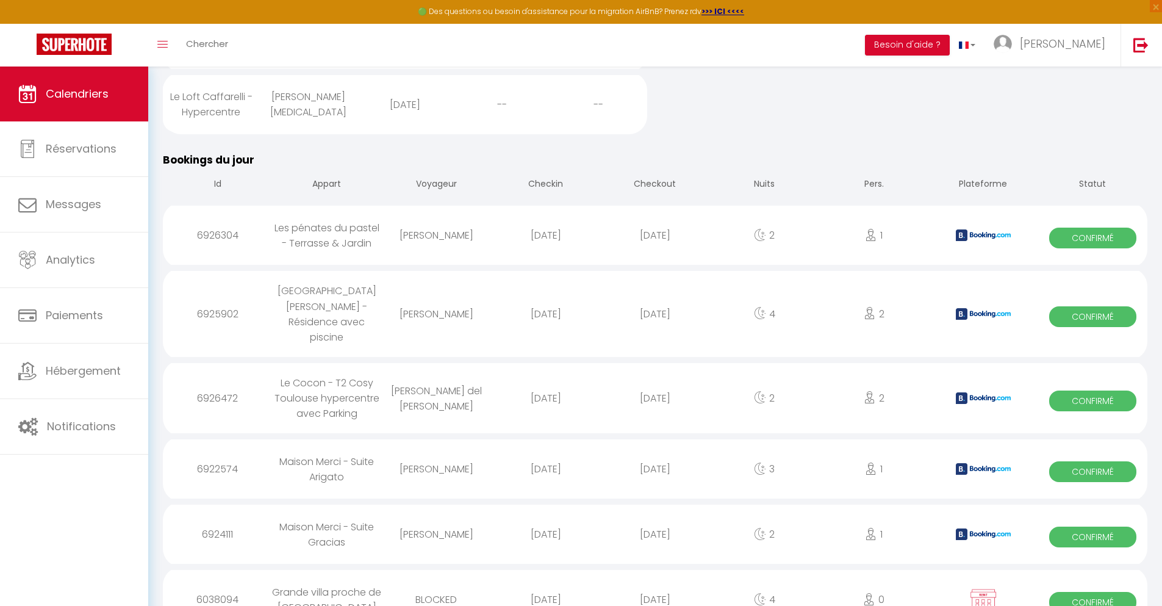
click at [655, 580] on div "[DATE]" at bounding box center [654, 600] width 109 height 40
select select "0"
select select "1"
select select
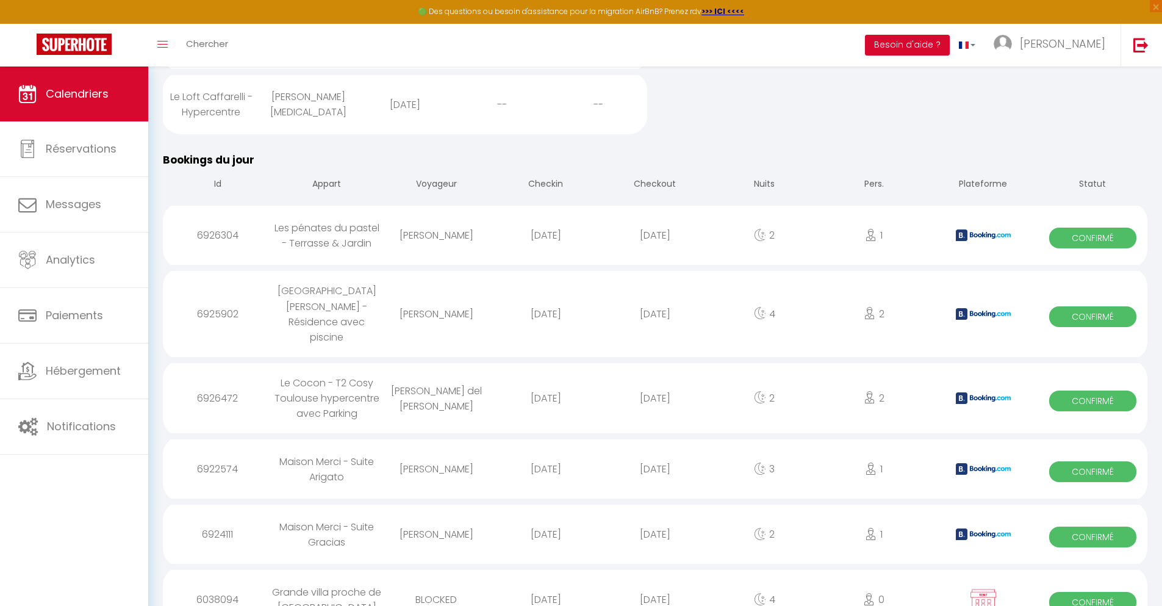
select select
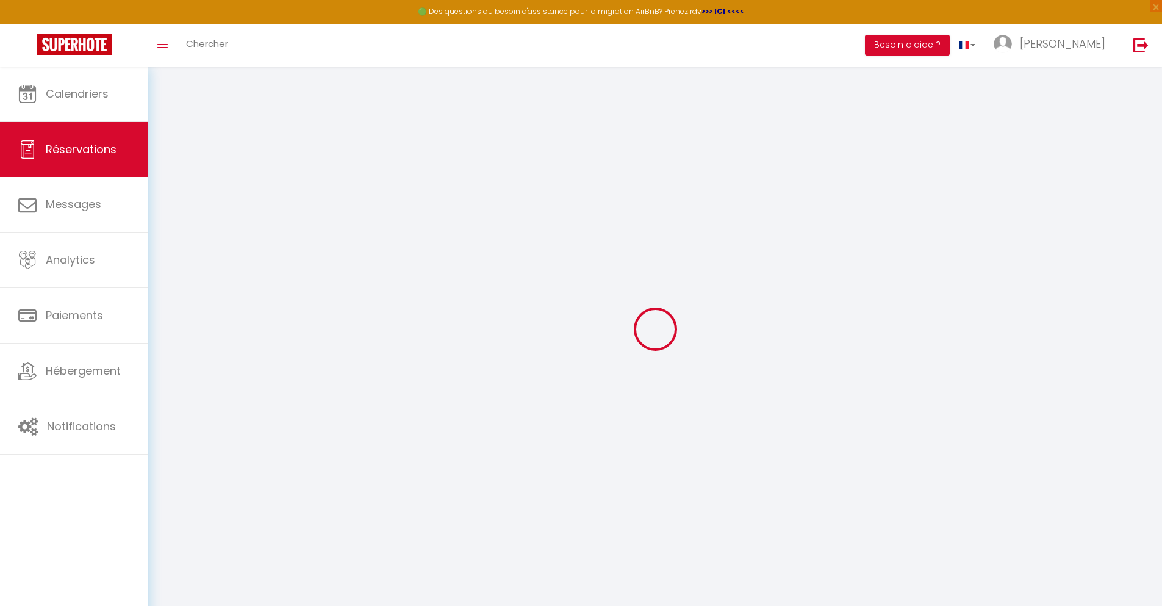
select select
checkbox input "false"
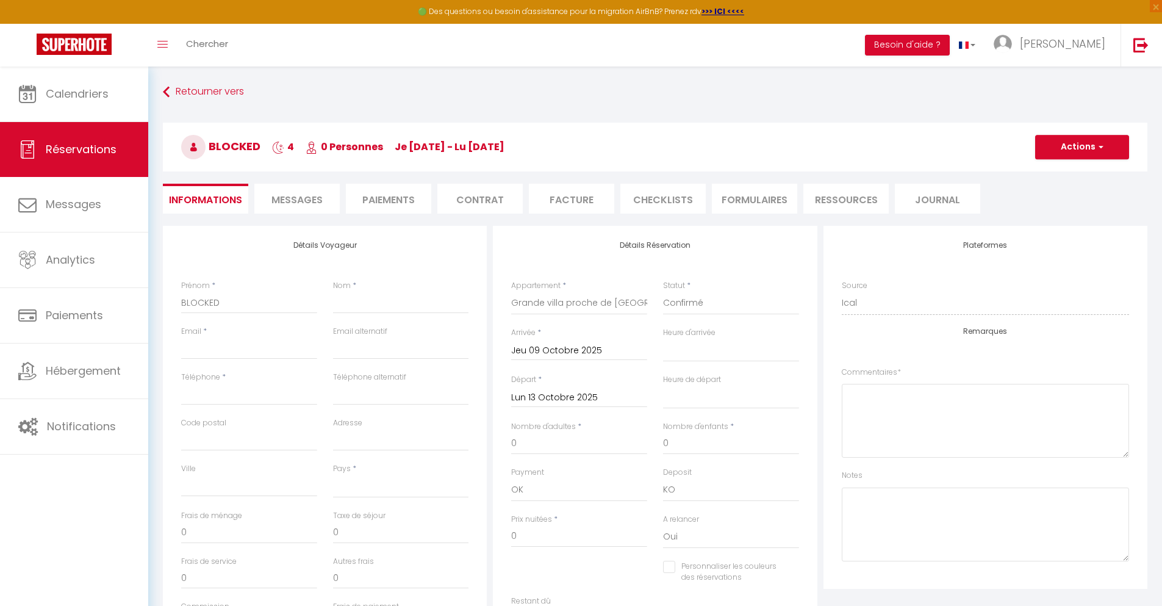
select select
checkbox input "false"
select select
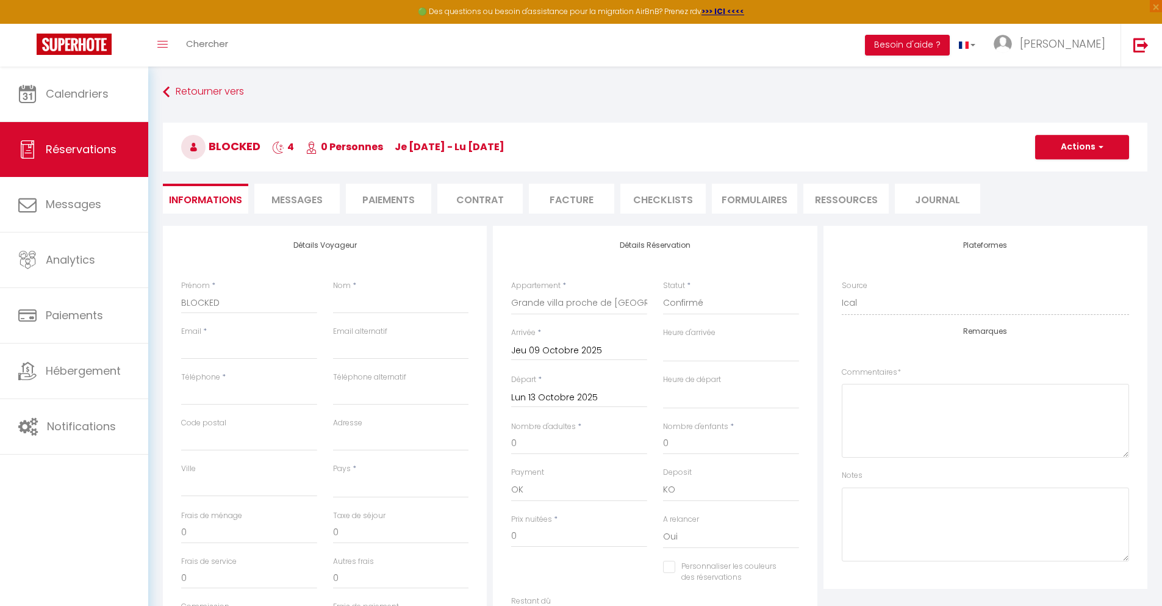
checkbox input "false"
select select
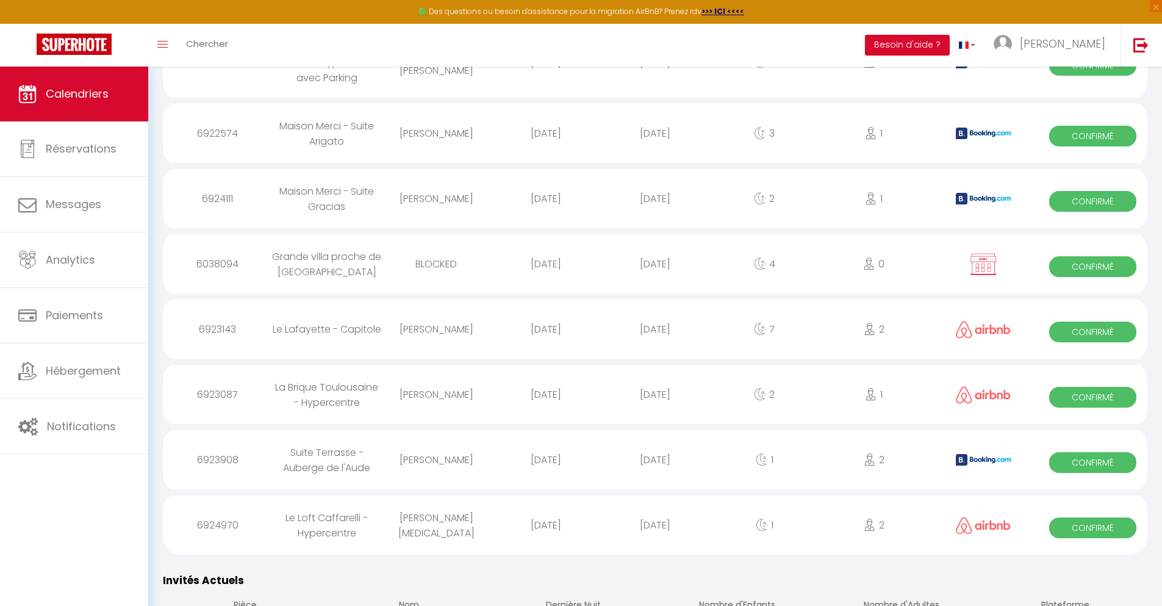
scroll to position [1000, 0]
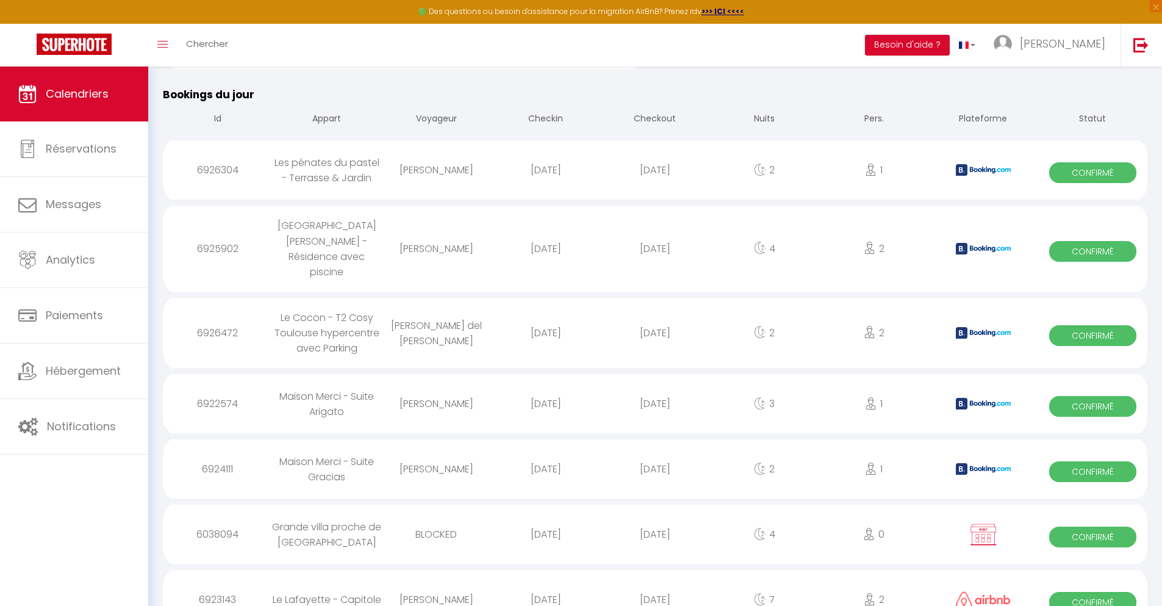
click at [655, 580] on div "[DATE]" at bounding box center [654, 600] width 109 height 40
select select "0"
select select "1"
select select
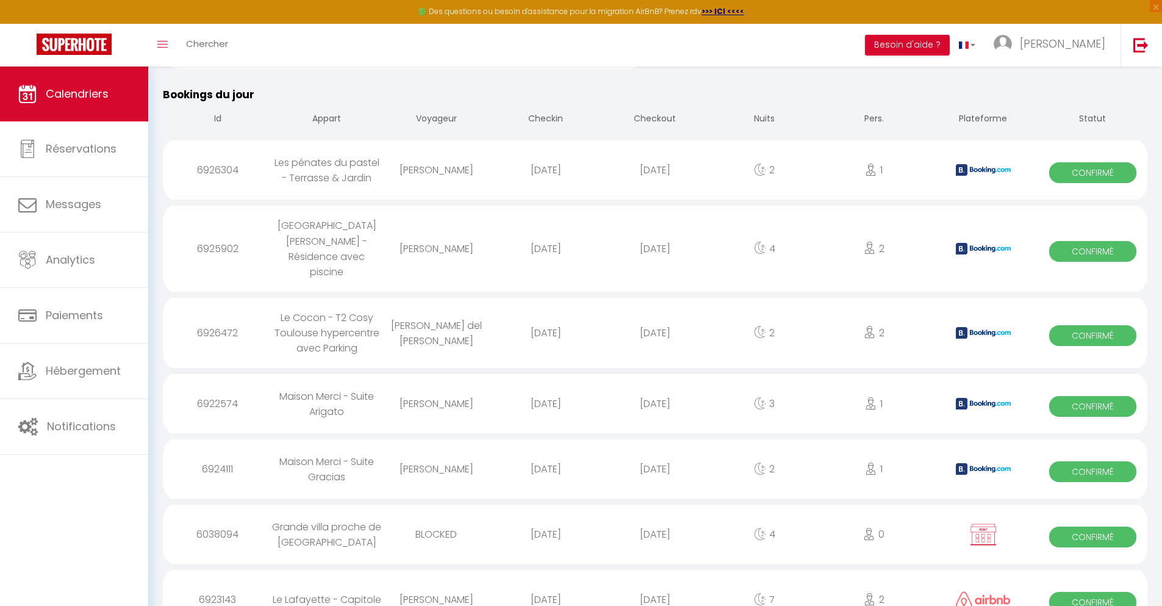
select select
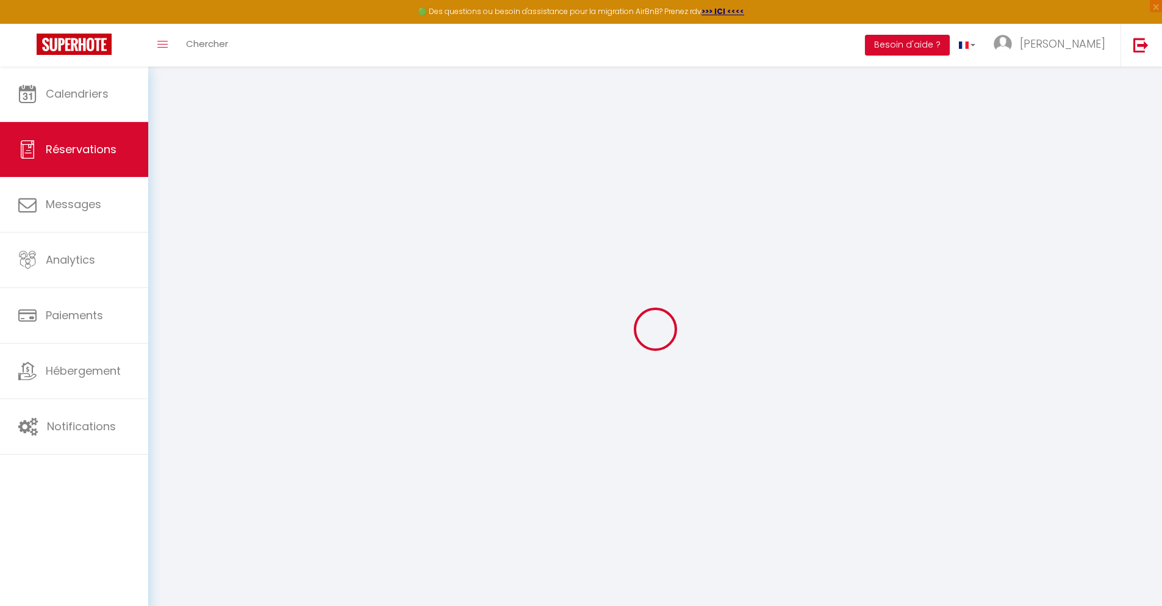
select select
checkbox input "false"
select select
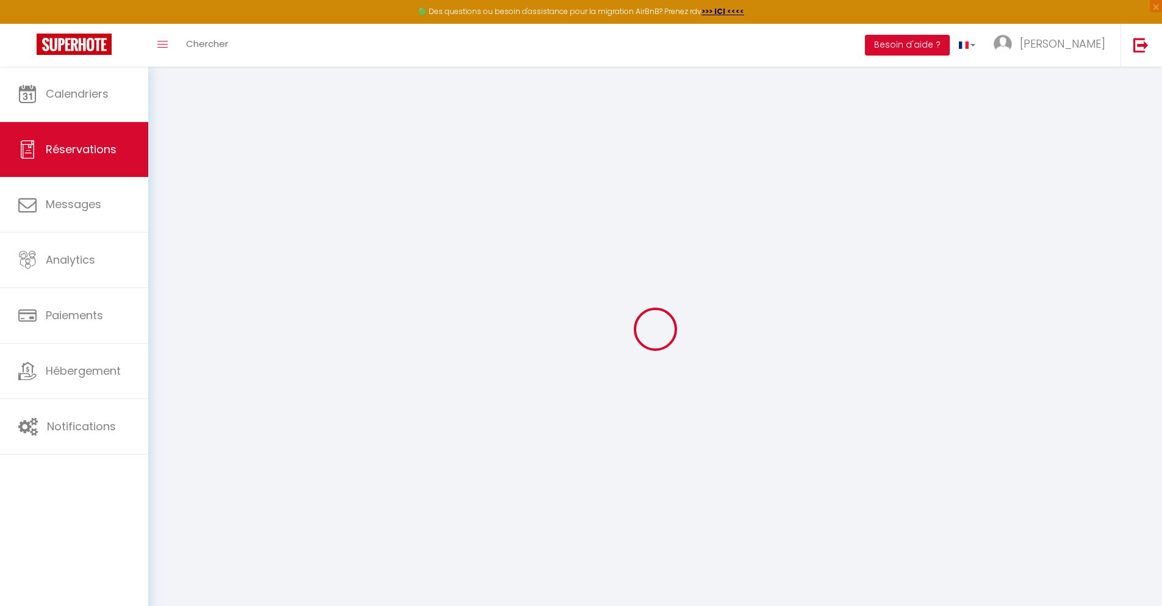
select select
checkbox input "false"
select select
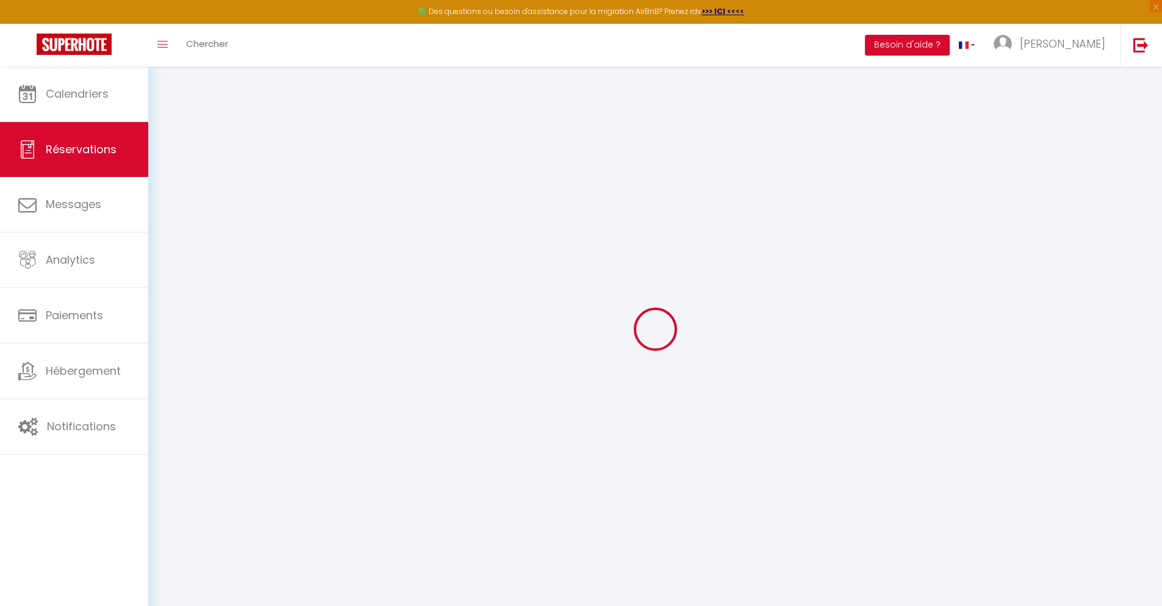
select select
checkbox input "false"
select select
type input "35"
type input "24.94"
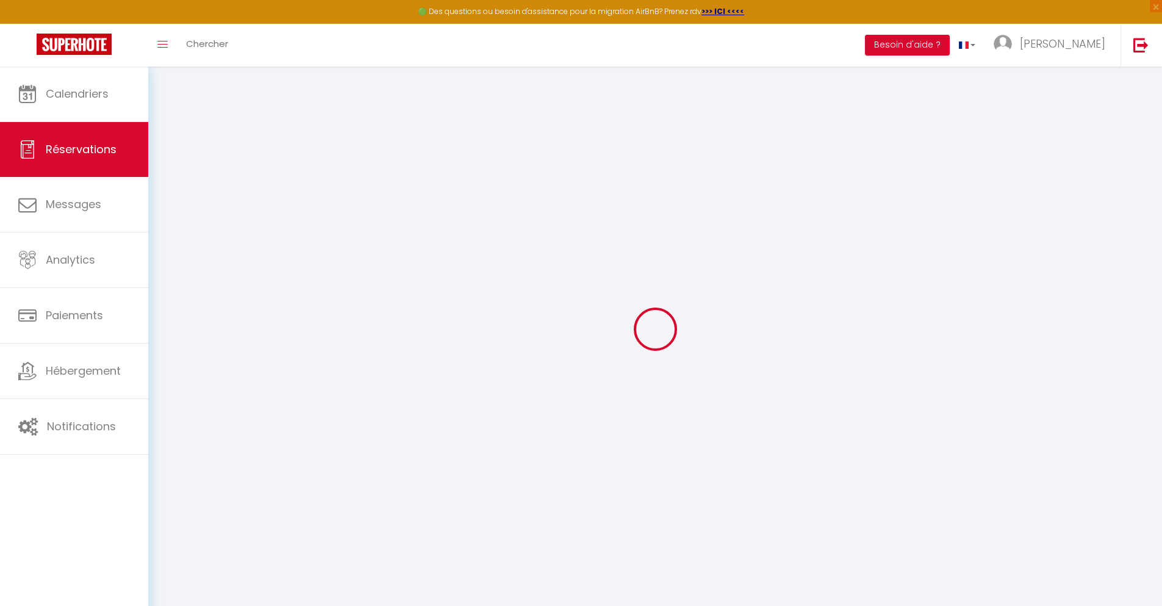
select select
checkbox input "false"
select select
checkbox input "false"
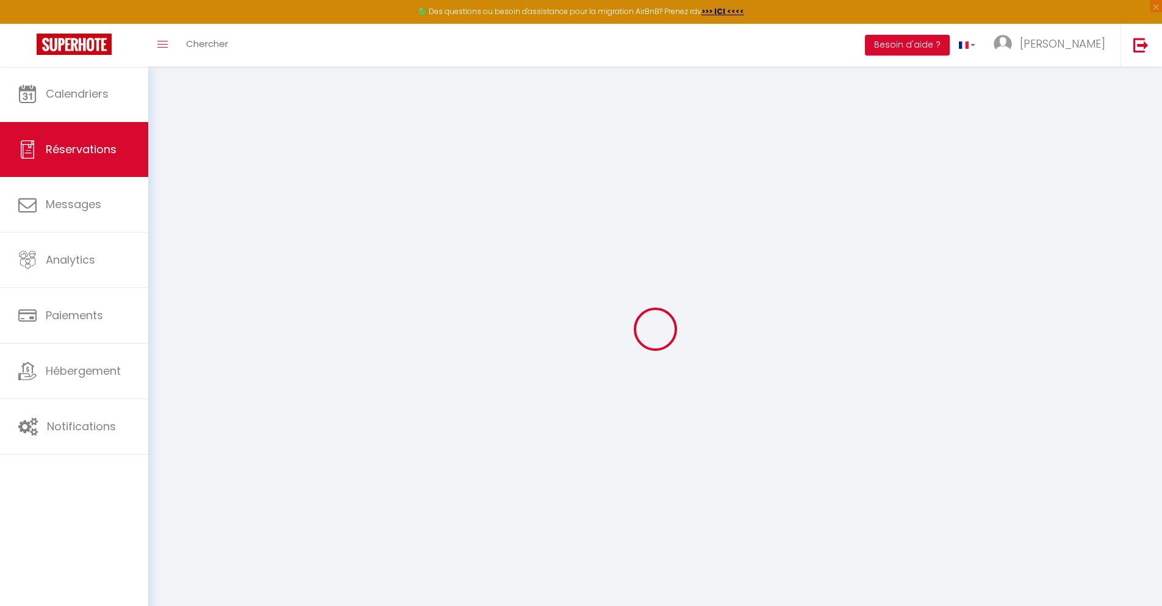
select select
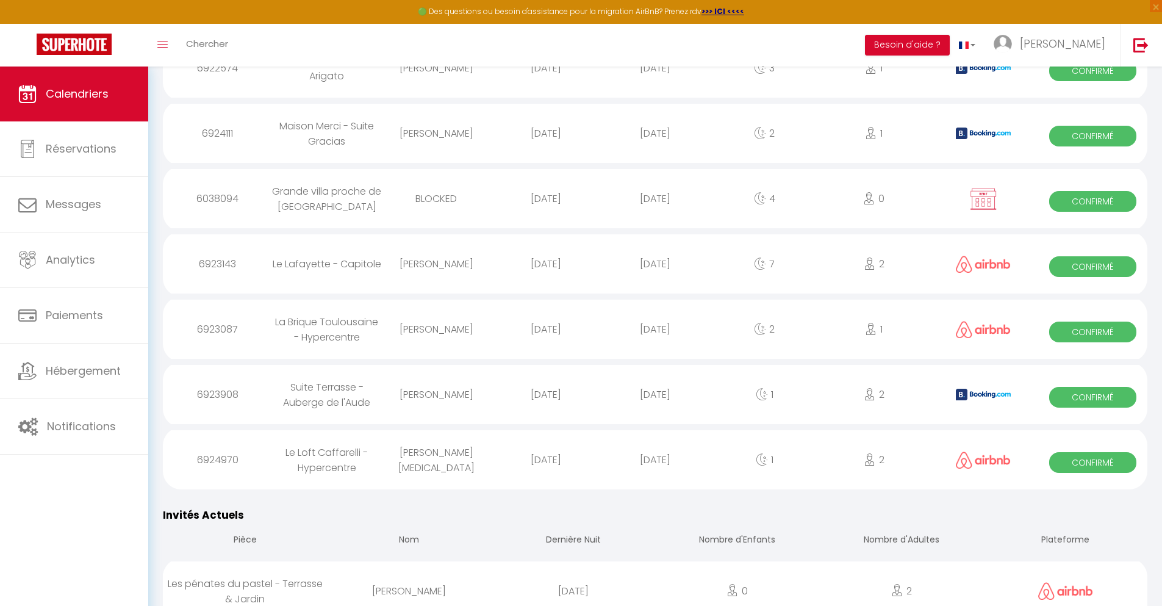
scroll to position [1065, 0]
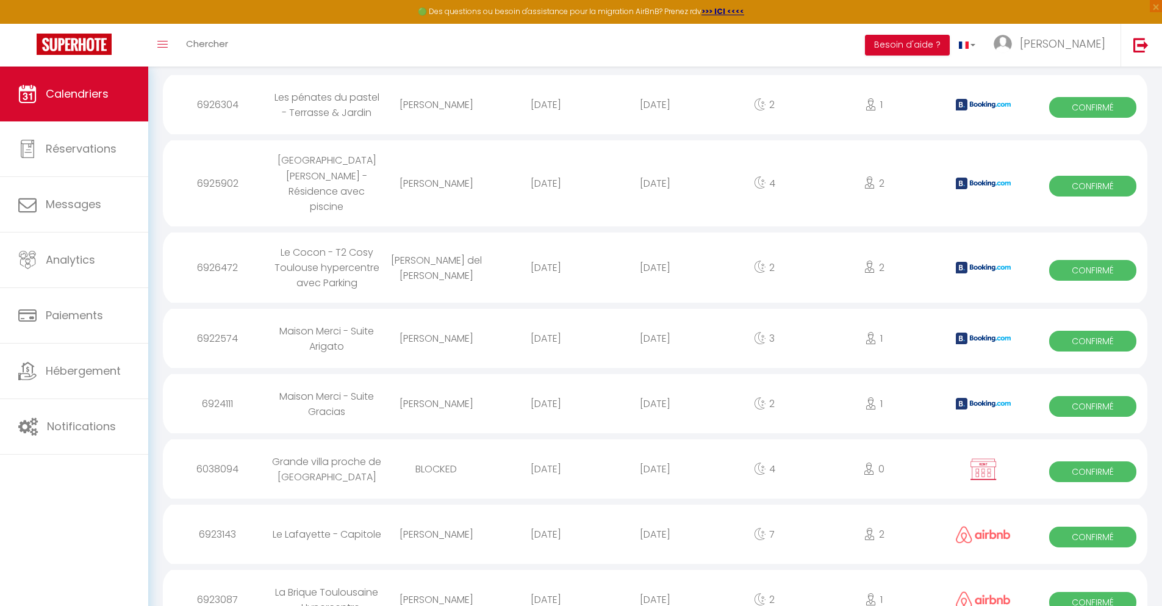
click at [655, 580] on div "[DATE]" at bounding box center [654, 600] width 109 height 40
select select "0"
select select "1"
select select
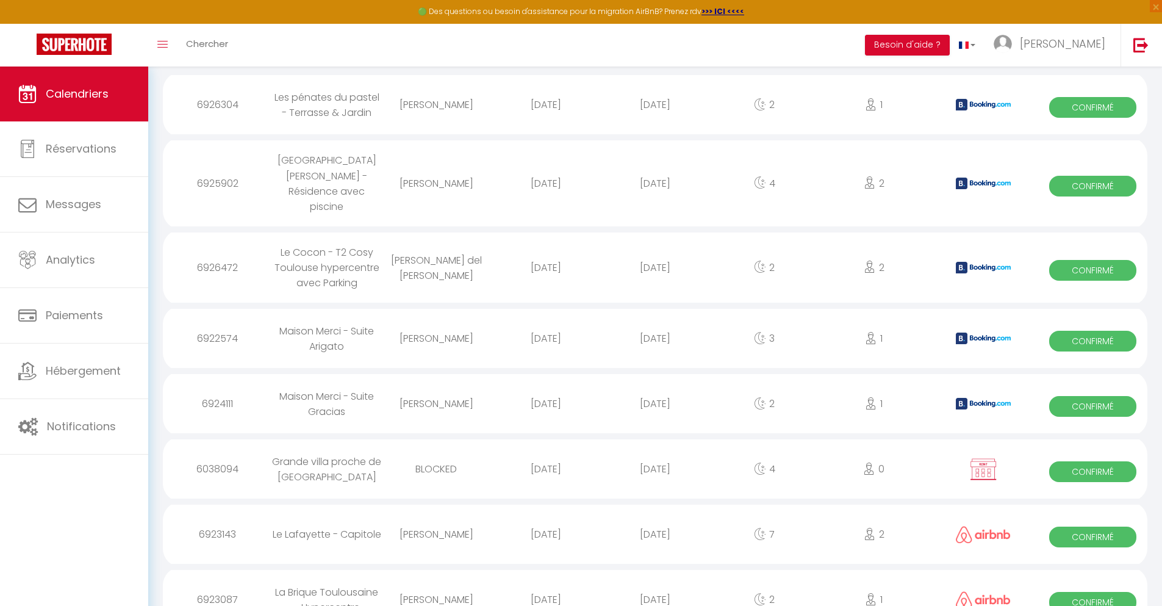
select select
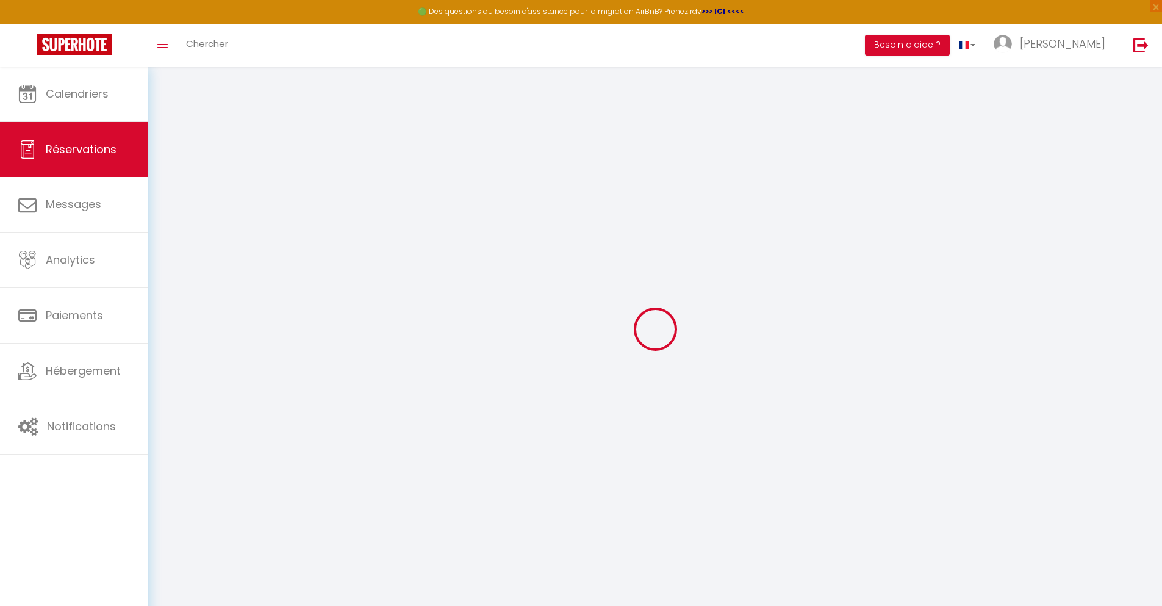
select select
checkbox input "false"
select select
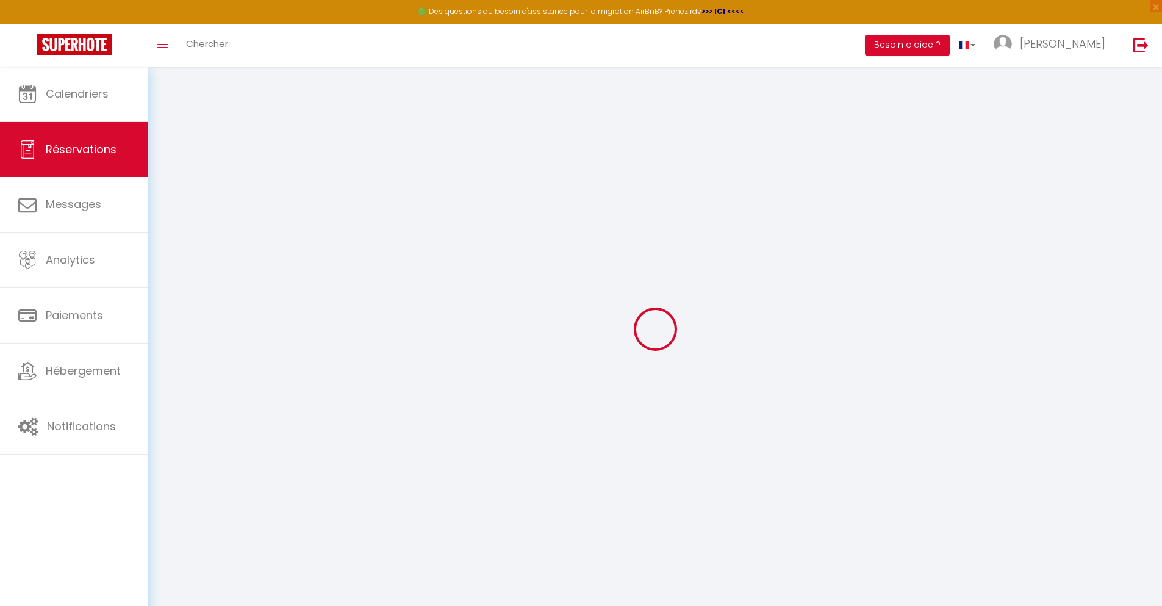
select select
checkbox input "false"
select select
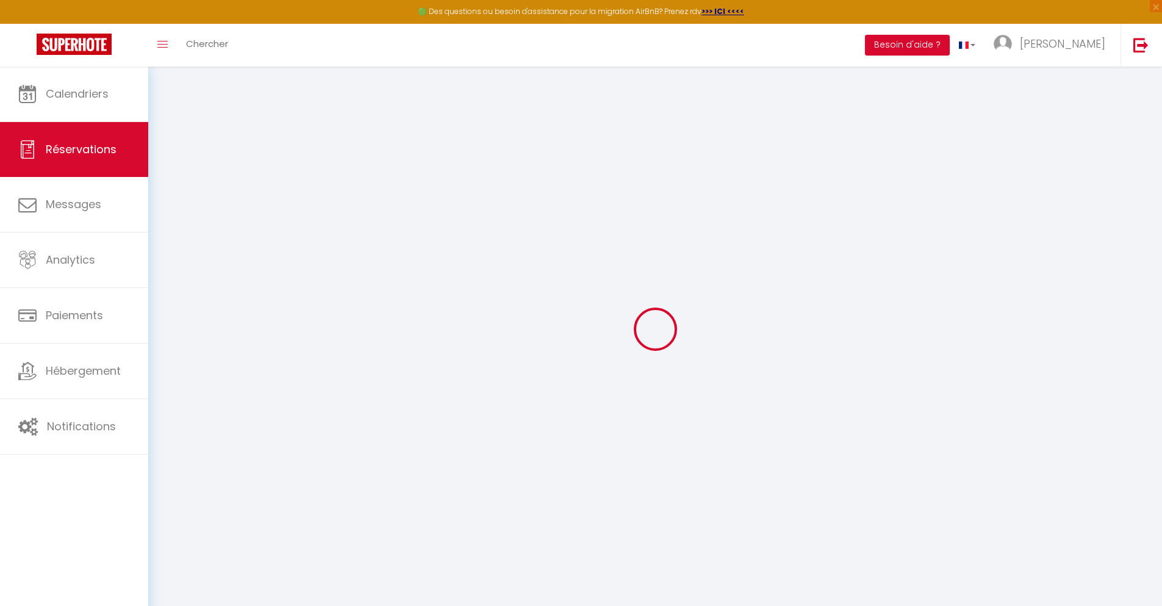
select select
checkbox input "false"
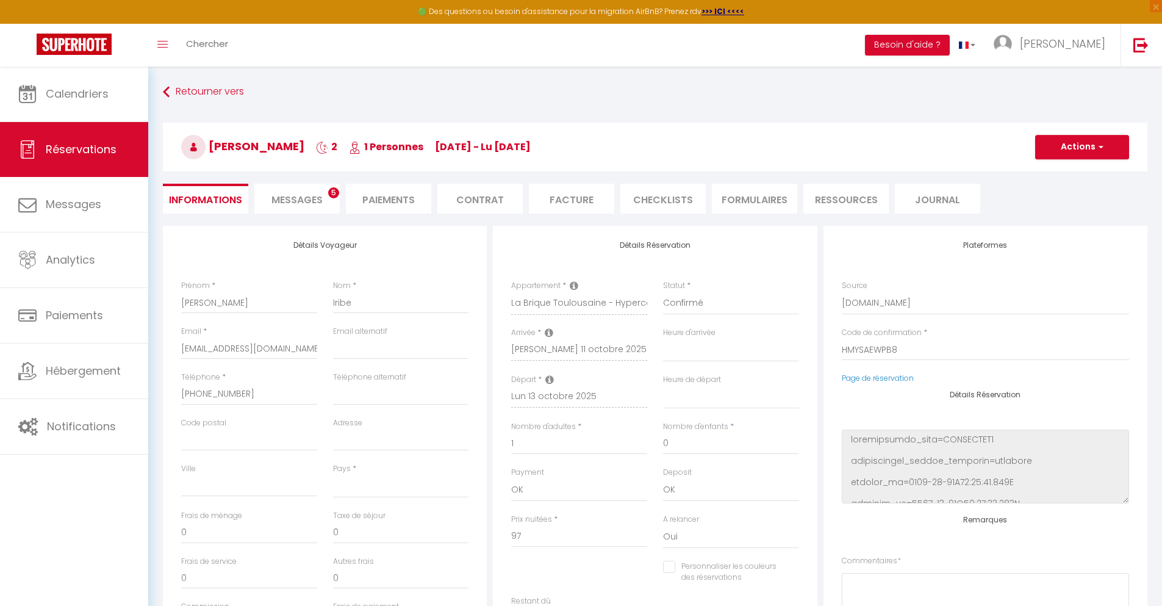
select select
type input "40"
type input "6.99"
select select
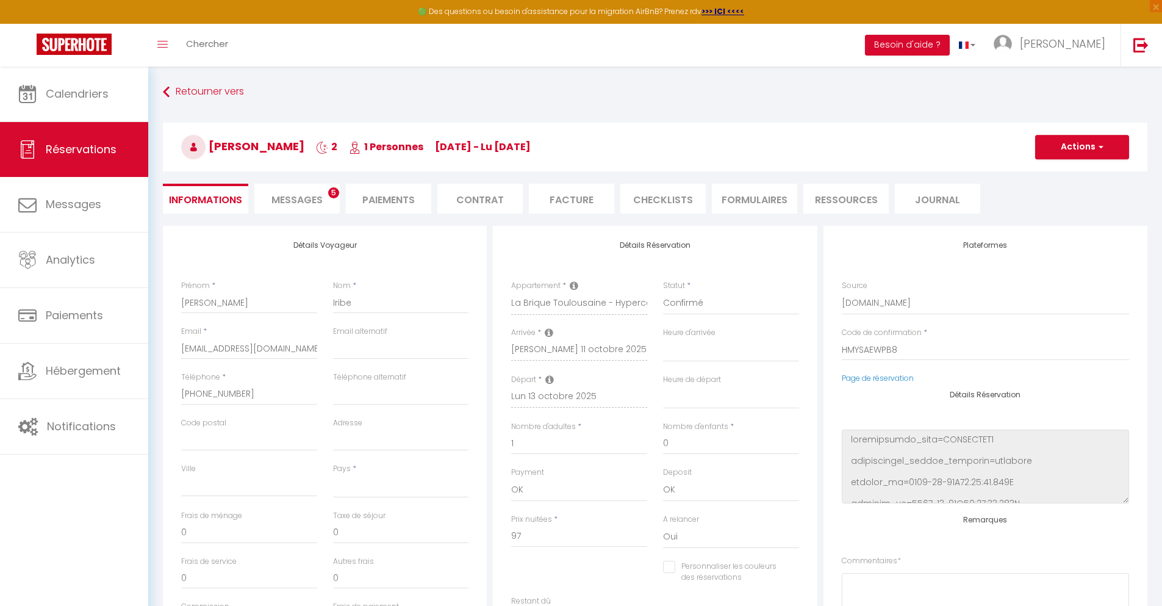
checkbox input "false"
select select
checkbox input "false"
select select
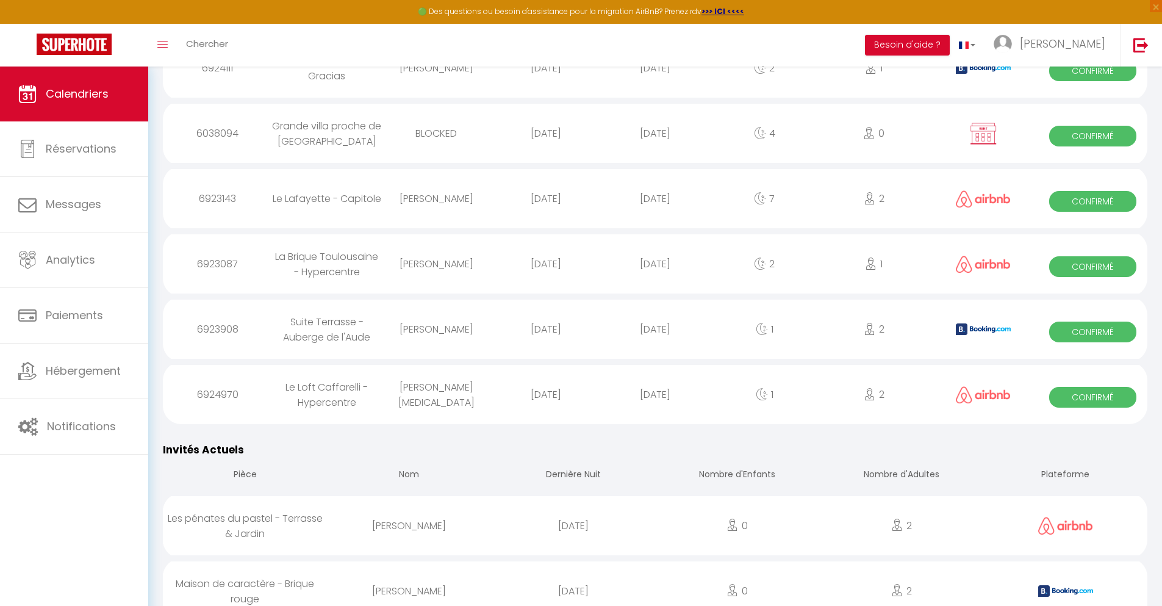
scroll to position [1131, 0]
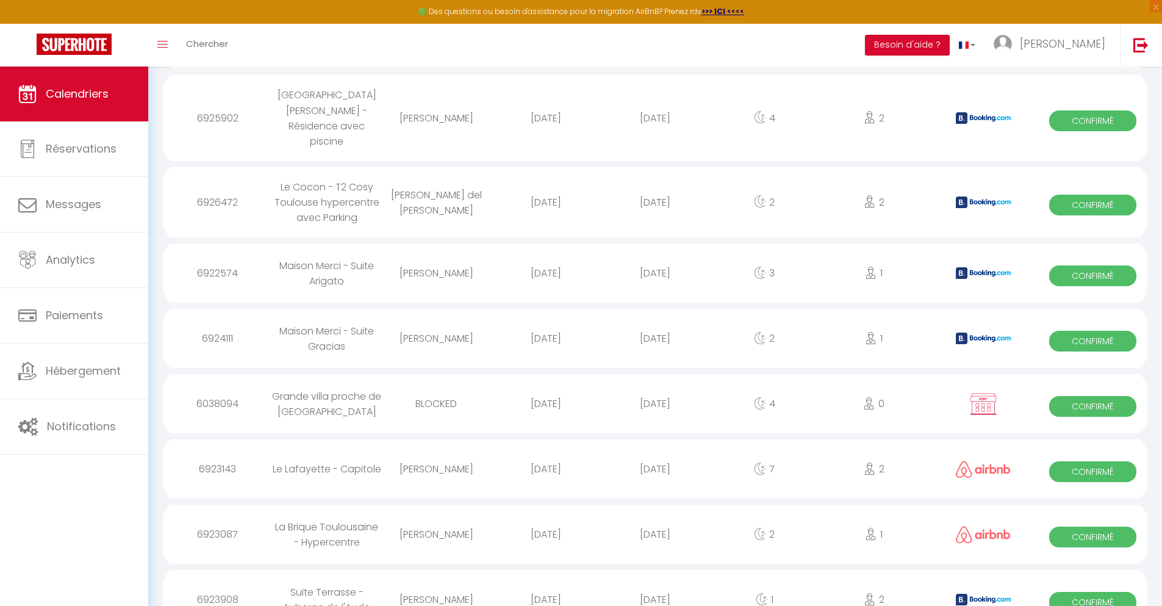
click at [655, 580] on div "[DATE]" at bounding box center [654, 600] width 109 height 40
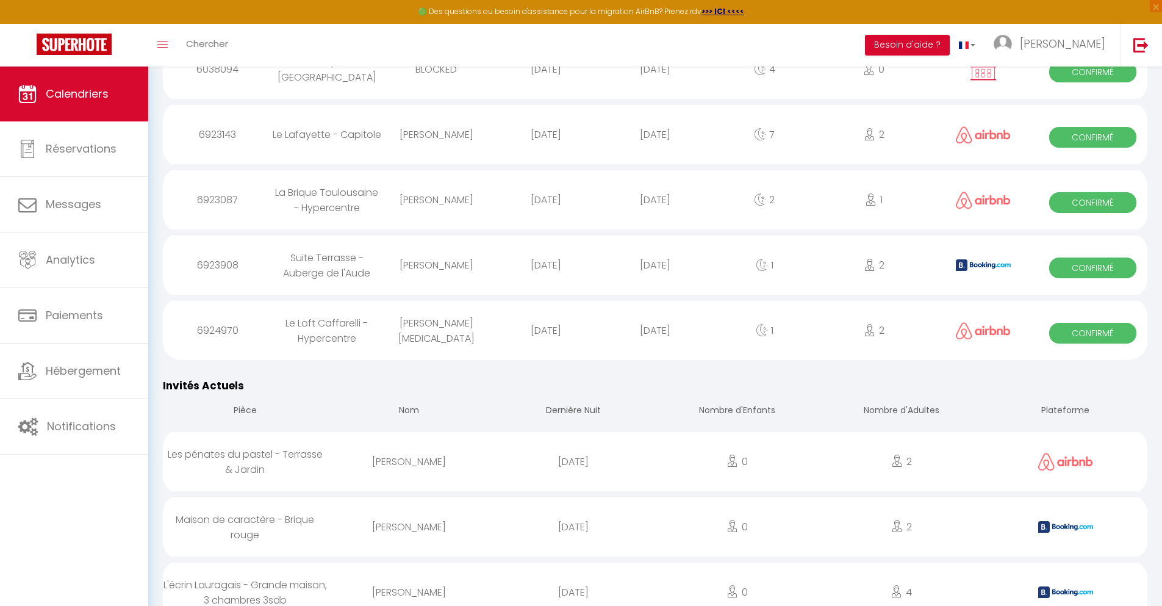
scroll to position [1193, 0]
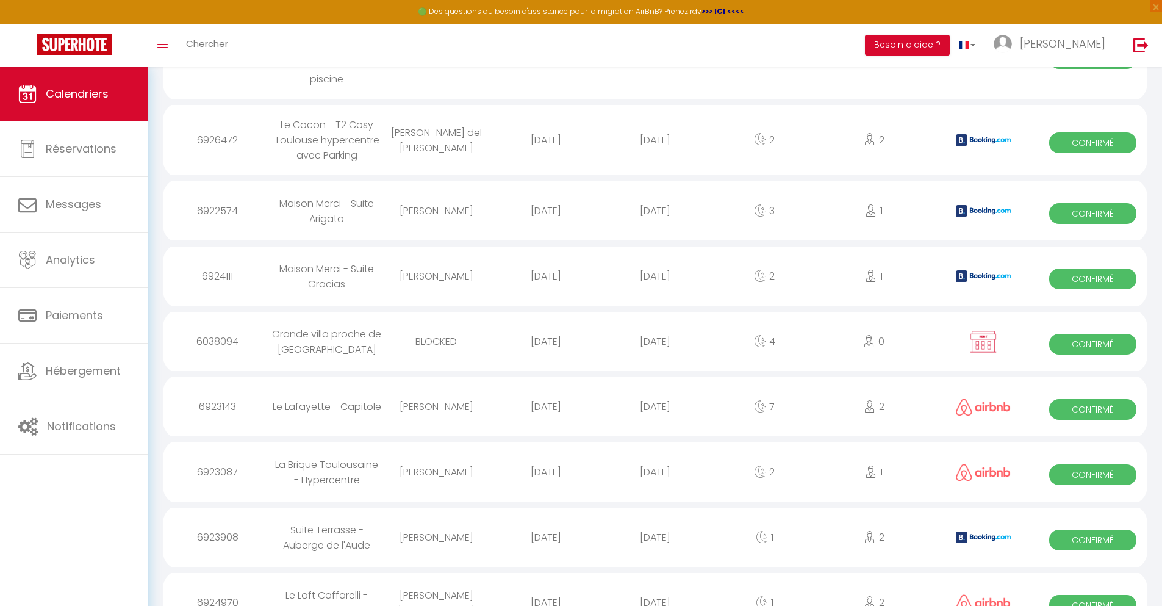
click at [655, 583] on div "[DATE]" at bounding box center [654, 603] width 109 height 40
